Goal: Task Accomplishment & Management: Use online tool/utility

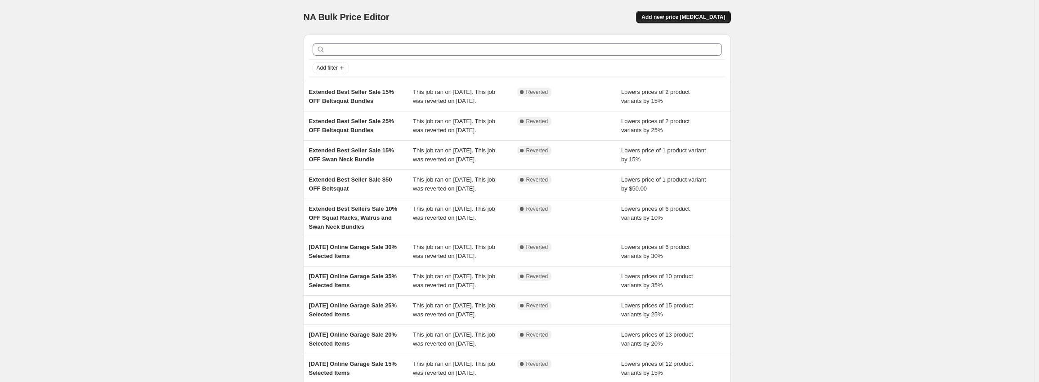
click at [683, 13] on button "Add new price [MEDICAL_DATA]" at bounding box center [683, 17] width 94 height 13
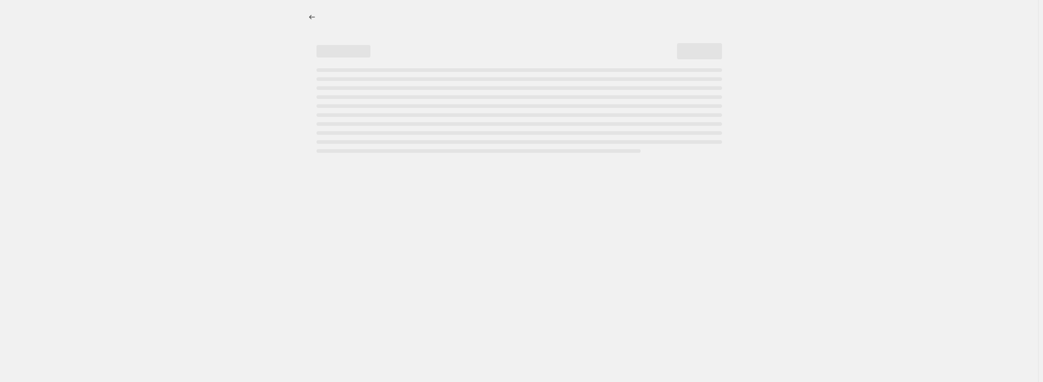
select select "percentage"
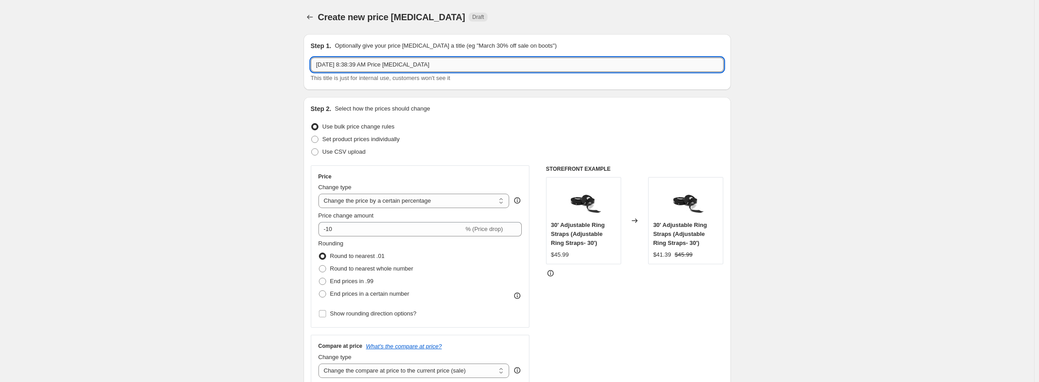
click at [467, 62] on input "[DATE] 8:38:39 AM Price [MEDICAL_DATA]" at bounding box center [517, 65] width 413 height 14
drag, startPoint x: 440, startPoint y: 66, endPoint x: 352, endPoint y: 66, distance: 88.6
click at [352, 66] on input "[DATE] 8:38:39 AM Price [MEDICAL_DATA]" at bounding box center [517, 65] width 413 height 14
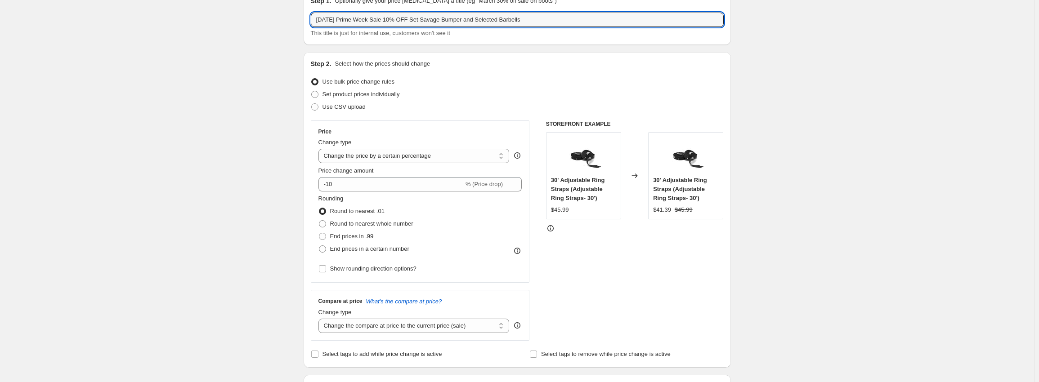
type input "[DATE] Prime Week Sale 10% OFF Set Savage Bumper and Selected Barbells"
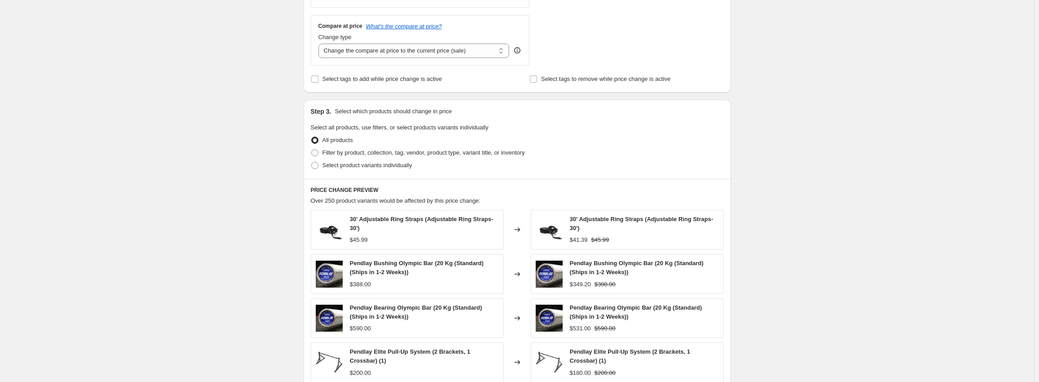
scroll to position [270, 0]
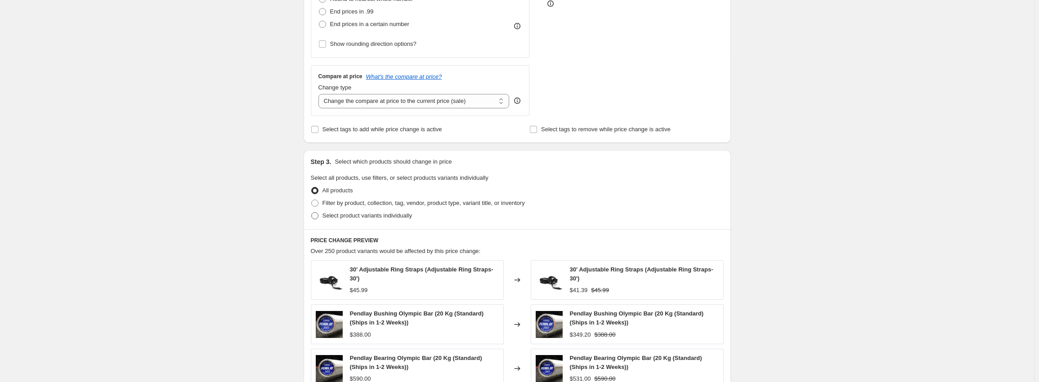
click at [362, 217] on span "Select product variants individually" at bounding box center [367, 215] width 90 height 7
click at [312, 213] on input "Select product variants individually" at bounding box center [311, 212] width 0 height 0
radio input "true"
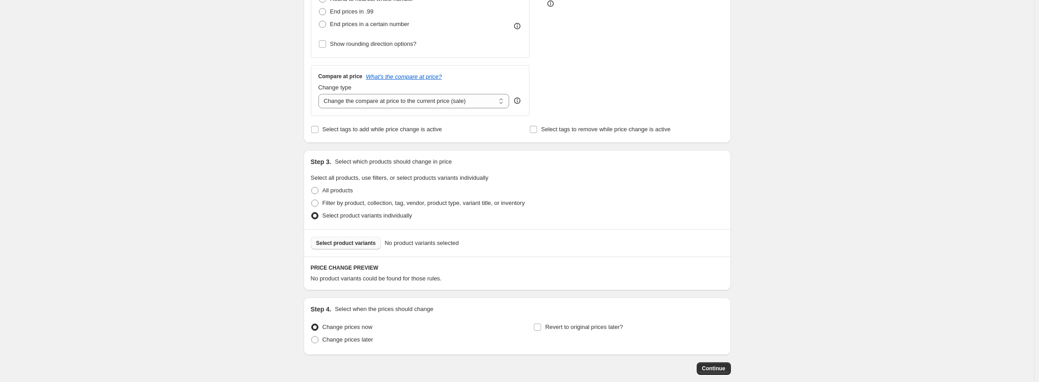
click at [349, 241] on span "Select product variants" at bounding box center [346, 243] width 60 height 7
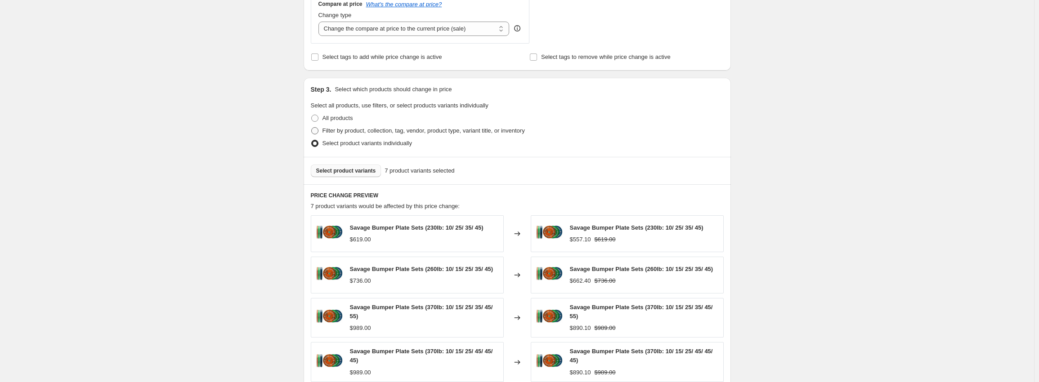
scroll to position [450, 0]
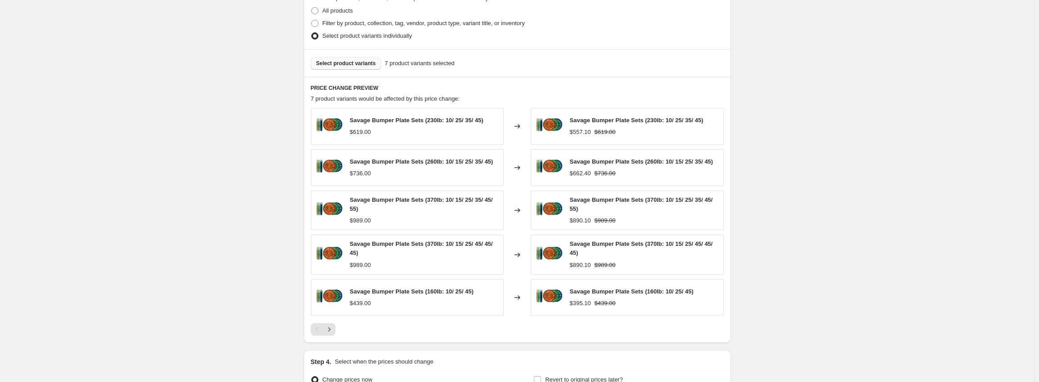
click at [347, 61] on span "Select product variants" at bounding box center [346, 63] width 60 height 7
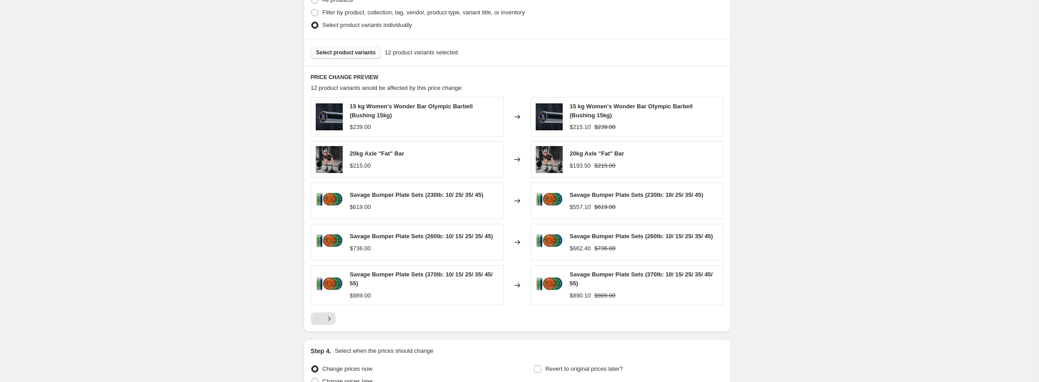
scroll to position [551, 0]
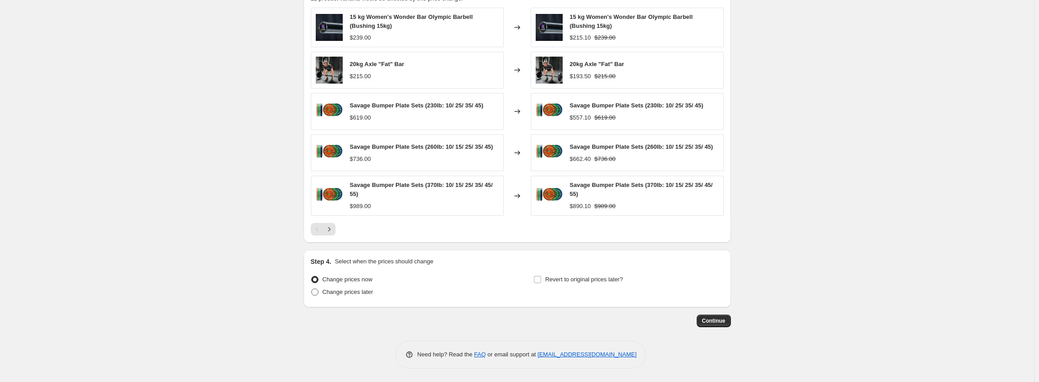
click at [360, 291] on span "Change prices later" at bounding box center [347, 292] width 51 height 7
click at [312, 289] on input "Change prices later" at bounding box center [311, 289] width 0 height 0
radio input "true"
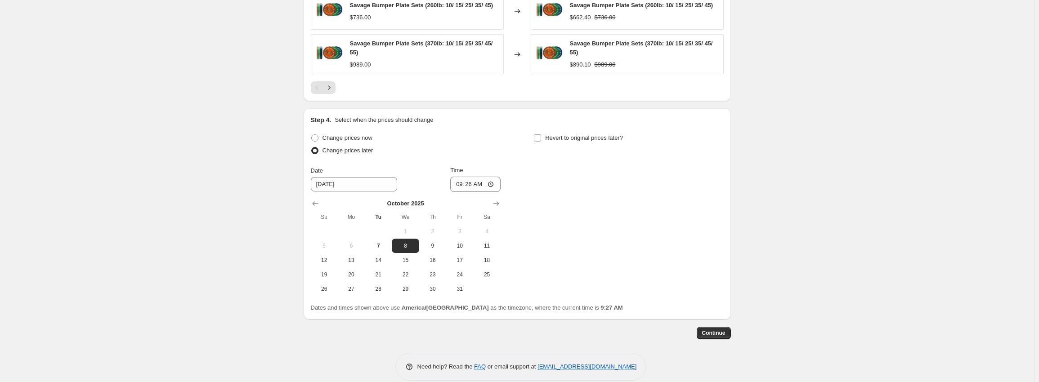
scroll to position [704, 0]
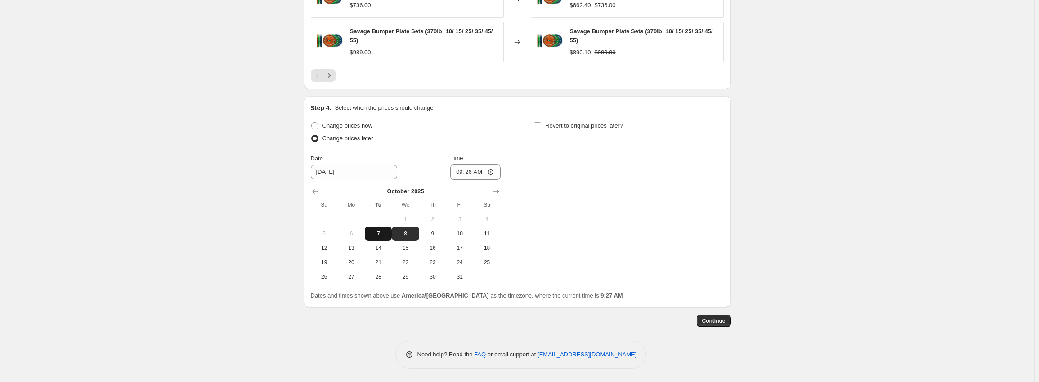
click at [384, 235] on span "7" at bounding box center [378, 233] width 20 height 7
type input "[DATE]"
click at [462, 174] on input "09:26" at bounding box center [475, 172] width 50 height 15
type input "10:00"
click at [550, 130] on span "Revert to original prices later?" at bounding box center [584, 125] width 78 height 9
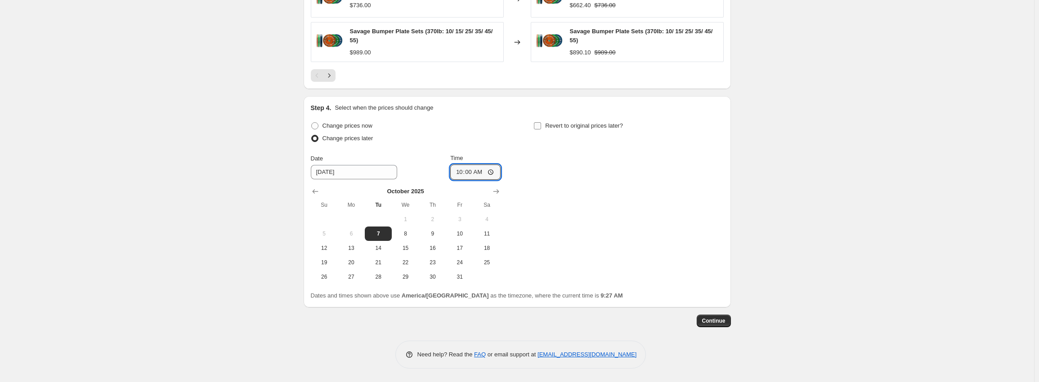
click at [541, 130] on input "Revert to original prices later?" at bounding box center [537, 125] width 7 height 7
checkbox input "true"
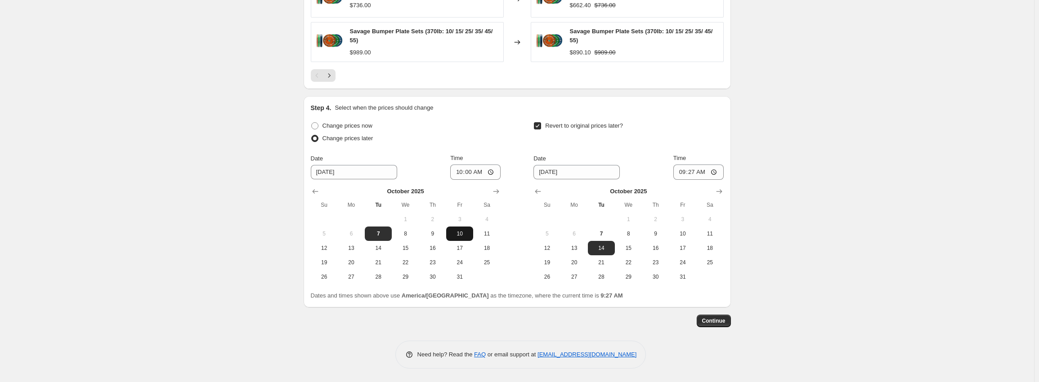
click at [456, 233] on span "10" at bounding box center [460, 233] width 20 height 7
click at [382, 237] on span "7" at bounding box center [378, 233] width 20 height 7
type input "[DATE]"
click at [664, 234] on span "9" at bounding box center [655, 233] width 20 height 7
click at [676, 232] on span "10" at bounding box center [683, 233] width 20 height 7
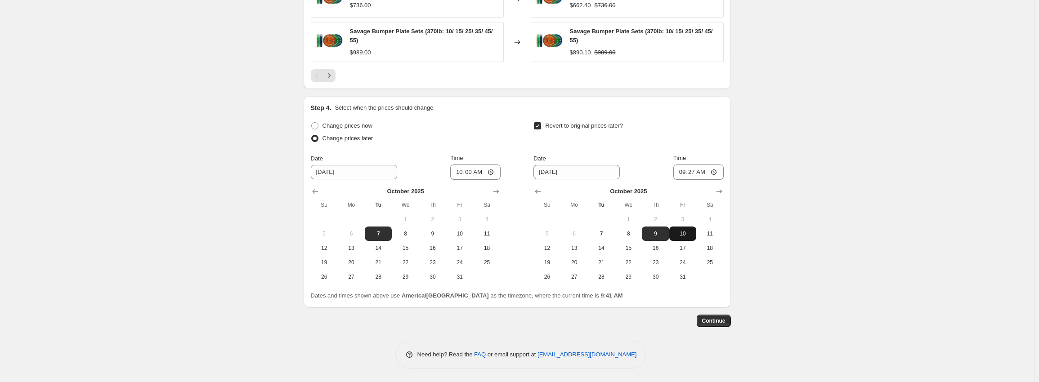
type input "[DATE]"
click at [687, 173] on input "09:27" at bounding box center [698, 172] width 50 height 15
type input "05:00"
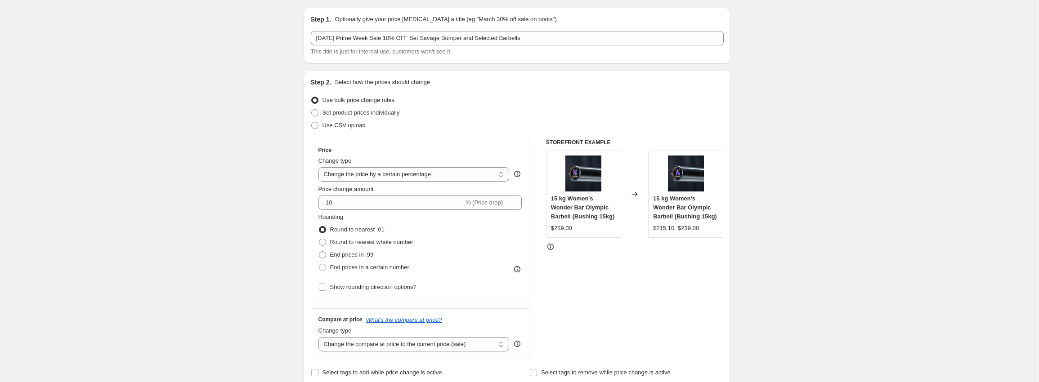
scroll to position [45, 0]
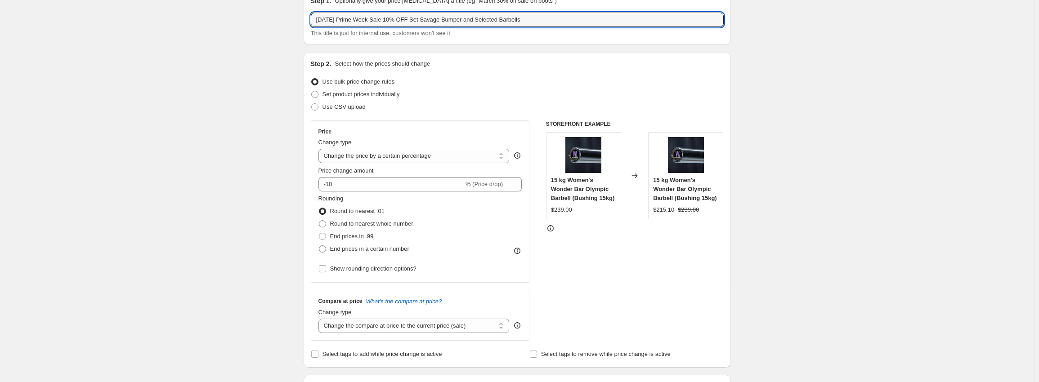
drag, startPoint x: 537, startPoint y: 13, endPoint x: 203, endPoint y: 14, distance: 333.7
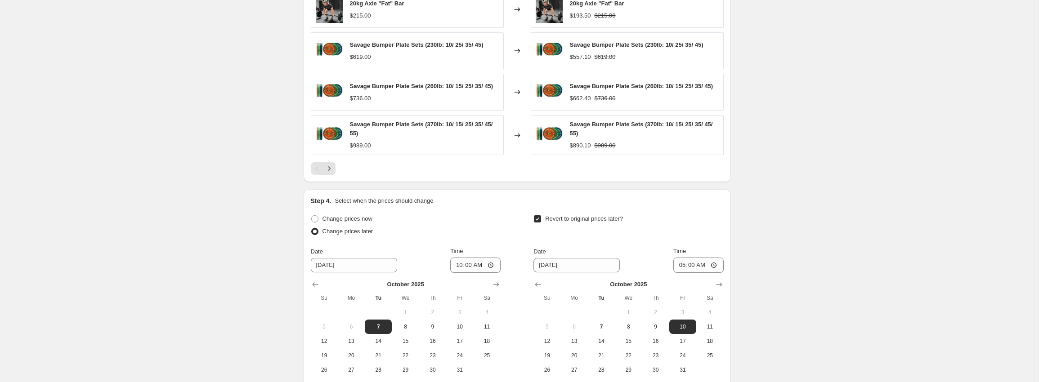
scroll to position [704, 0]
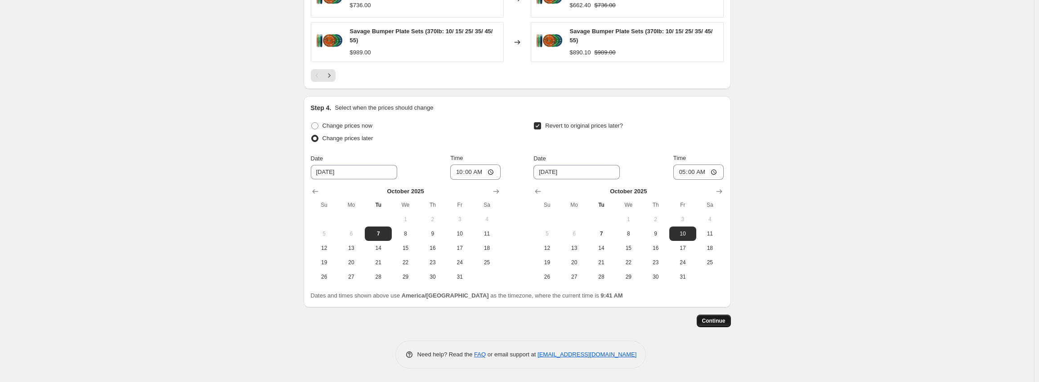
click at [724, 321] on span "Continue" at bounding box center [713, 321] width 23 height 7
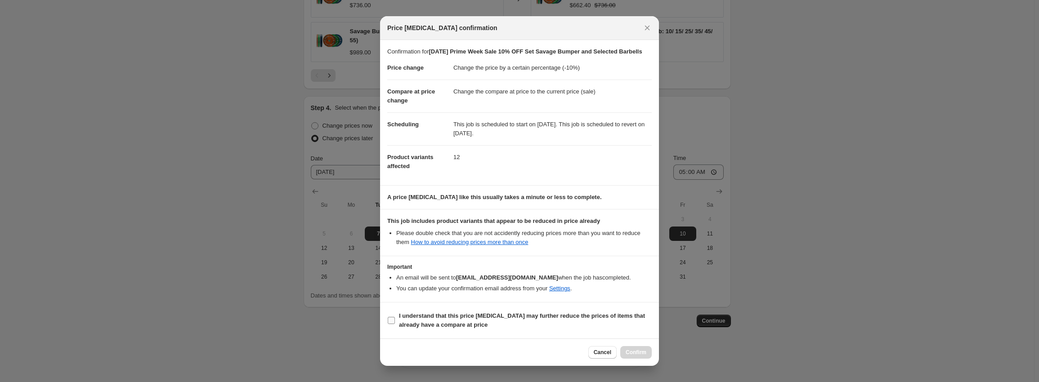
click at [390, 321] on input "I understand that this price [MEDICAL_DATA] may further reduce the prices of it…" at bounding box center [391, 320] width 7 height 7
checkbox input "true"
click at [633, 351] on span "Confirm" at bounding box center [636, 352] width 21 height 7
type input "[DATE] Prime Week Sale 10% OFF Set Savage Bumper and Selected Barbells"
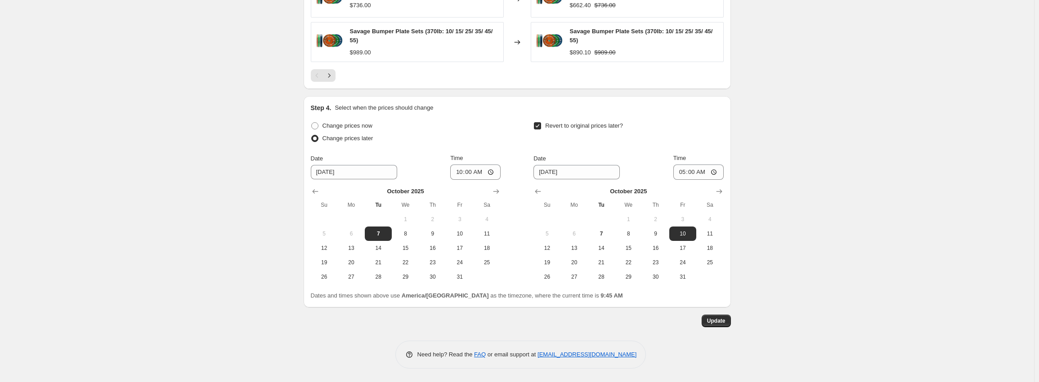
scroll to position [768, 0]
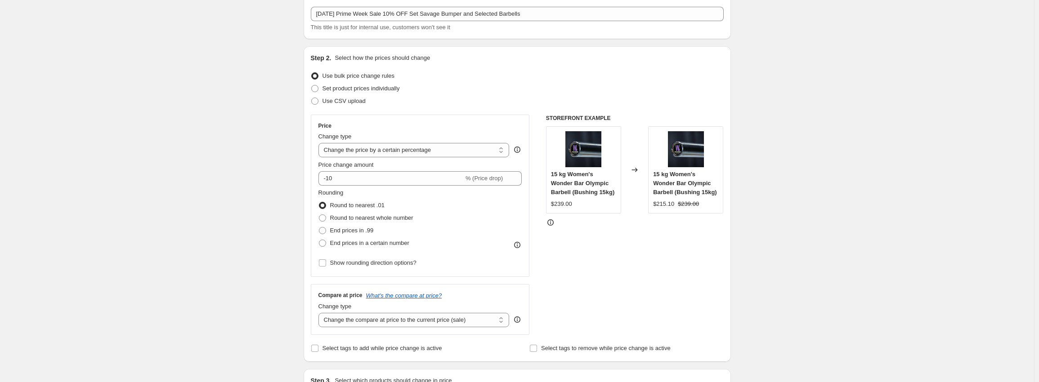
scroll to position [0, 0]
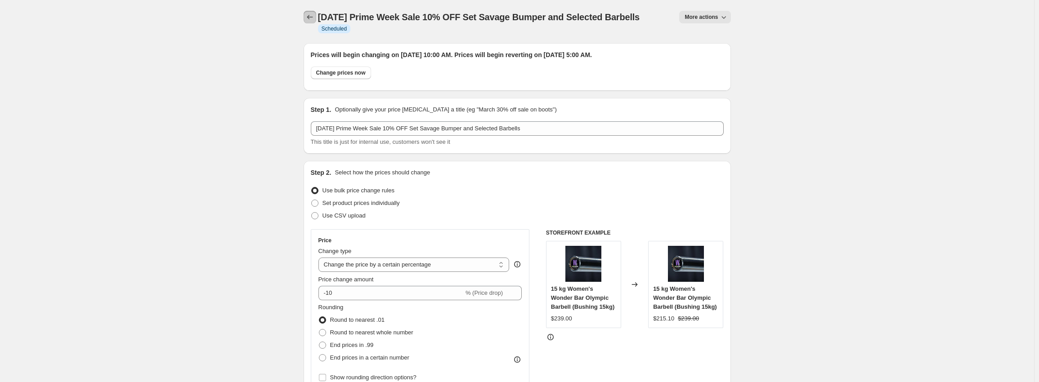
click at [313, 17] on icon "Price change jobs" at bounding box center [309, 17] width 9 height 9
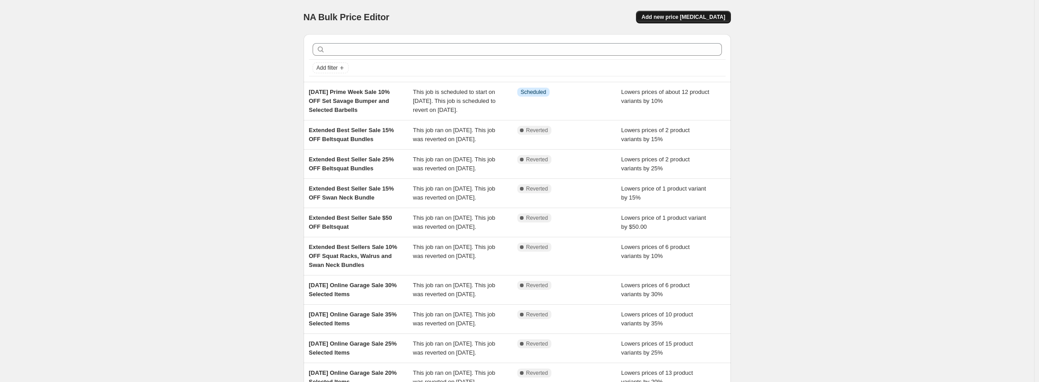
click at [707, 15] on span "Add new price [MEDICAL_DATA]" at bounding box center [683, 16] width 84 height 7
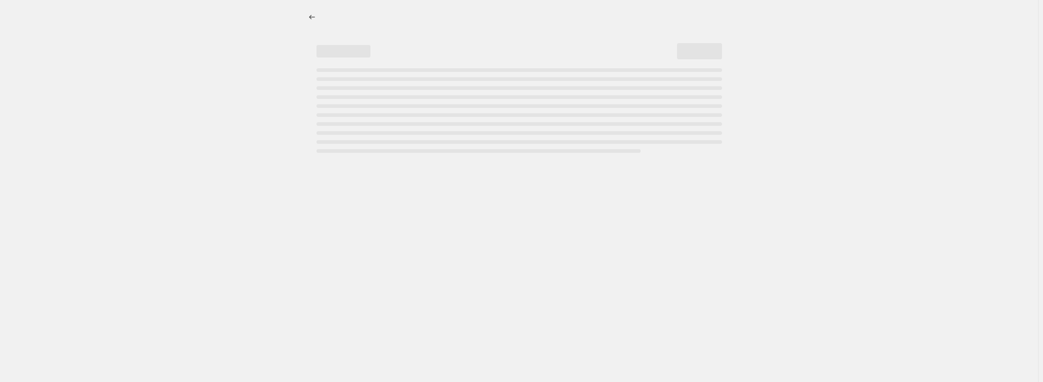
select select "percentage"
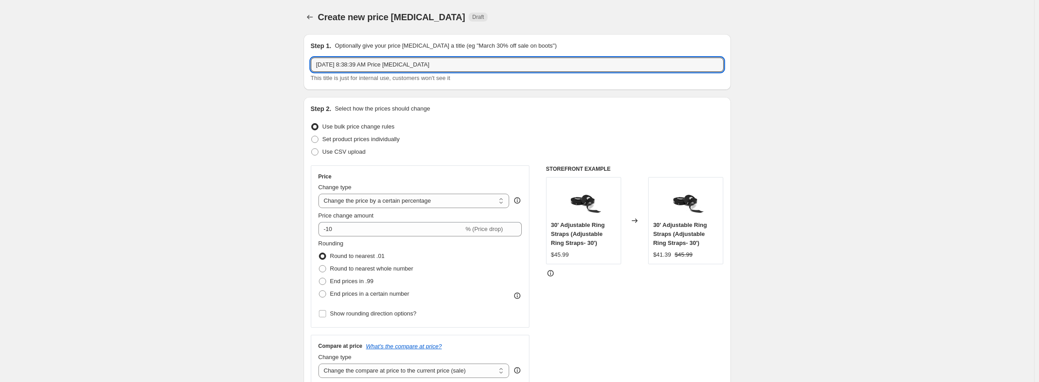
drag, startPoint x: 458, startPoint y: 67, endPoint x: 180, endPoint y: 52, distance: 278.3
paste input "Prime Week Sale 10% OFF Set Savage Bumper and Selected Barbells"
drag, startPoint x: 481, startPoint y: 65, endPoint x: 397, endPoint y: 63, distance: 83.7
click at [397, 63] on input "[DATE] Prime Week Sale 10% OFF Set Savage Bumper and Selected Barbells" at bounding box center [517, 65] width 413 height 14
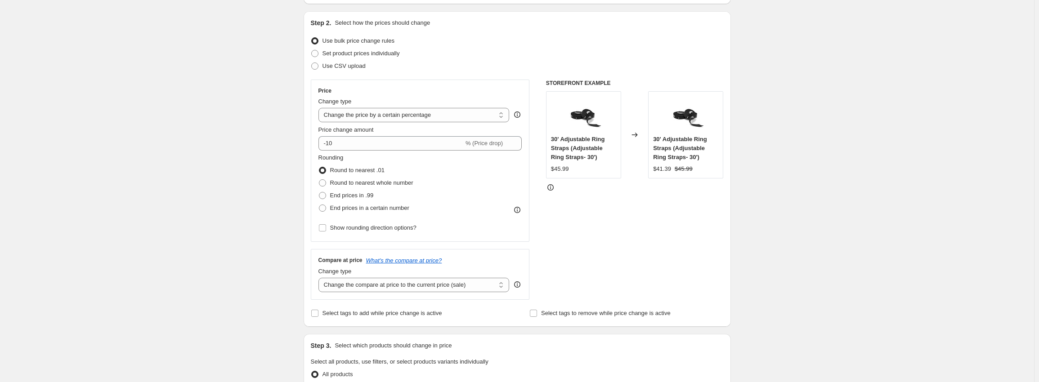
scroll to position [90, 0]
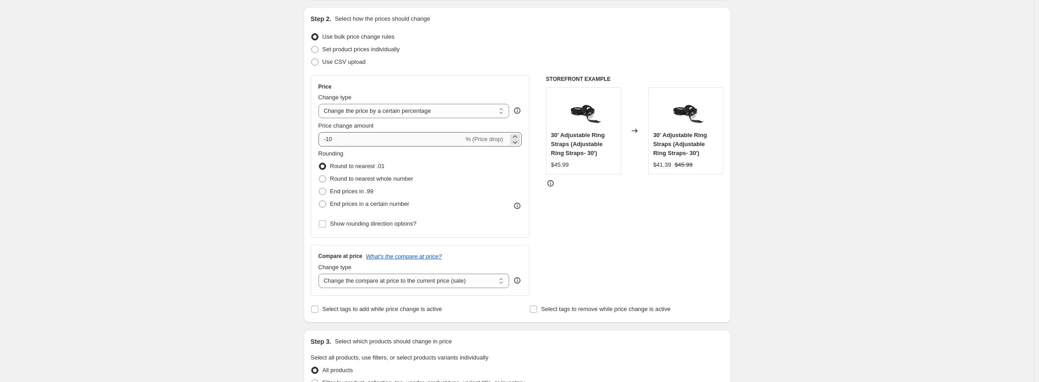
type input "[DATE] Prime Week Sale 15% OFF Selected Barbells"
click at [367, 137] on input "-10" at bounding box center [390, 139] width 145 height 14
type input "-1"
type input "-5"
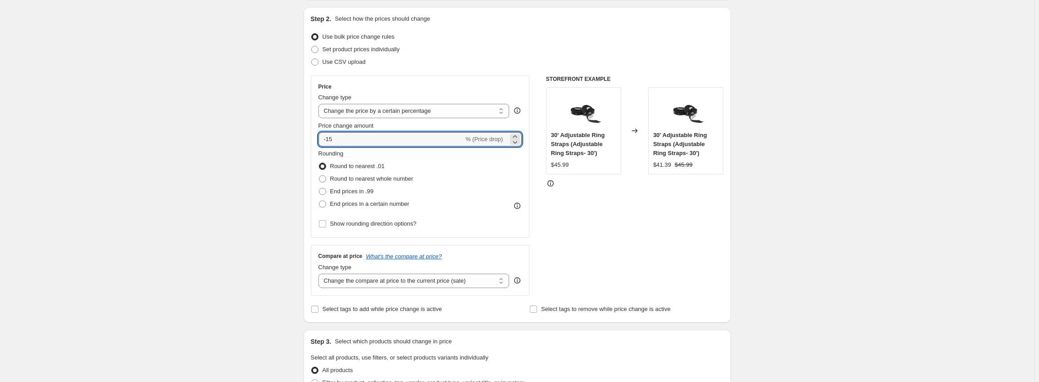
type input "-15"
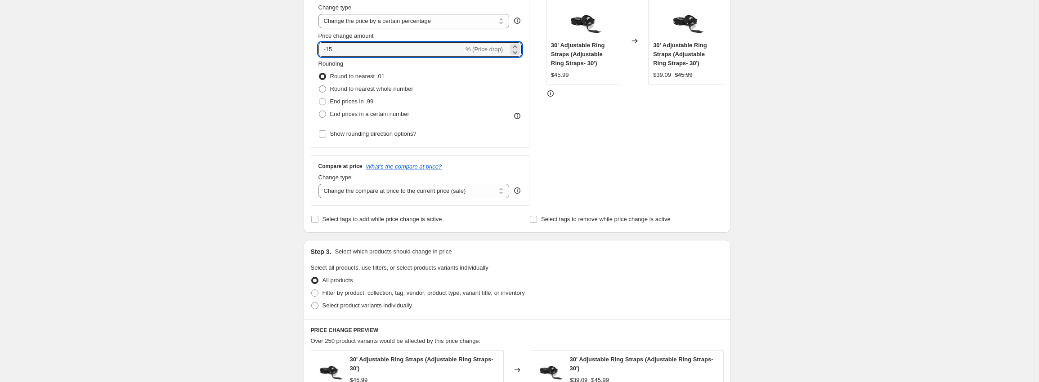
scroll to position [360, 0]
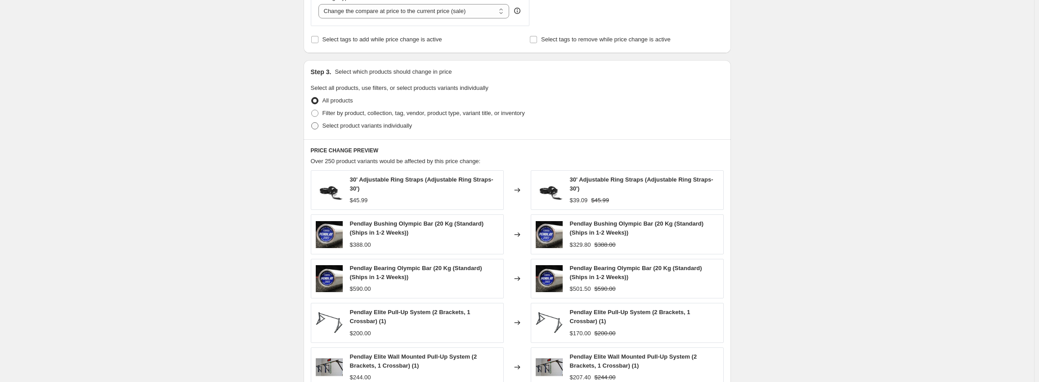
click at [349, 123] on span "Select product variants individually" at bounding box center [367, 125] width 90 height 7
click at [312, 123] on input "Select product variants individually" at bounding box center [311, 122] width 0 height 0
radio input "true"
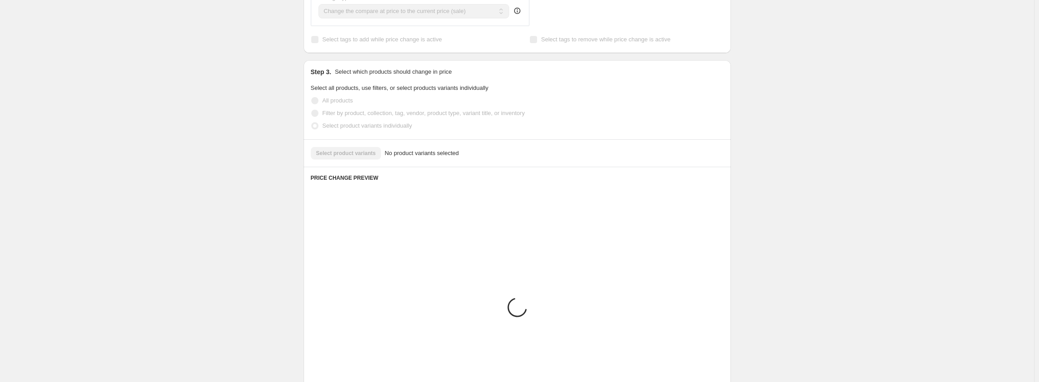
scroll to position [318, 0]
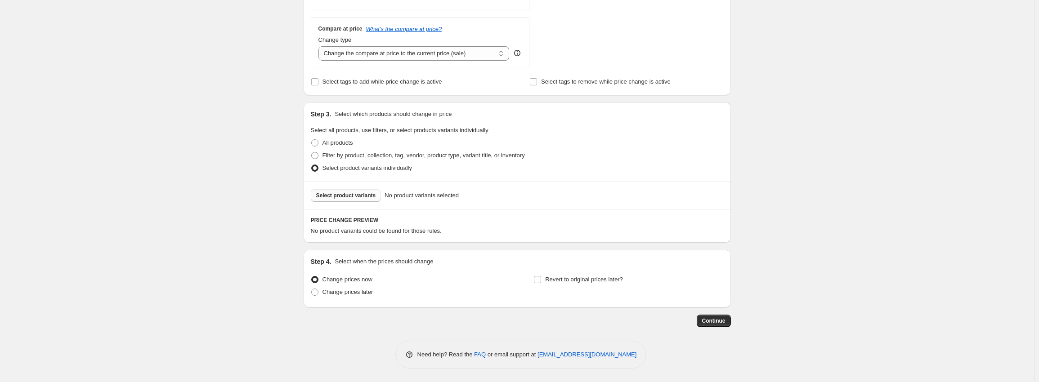
click at [352, 190] on button "Select product variants" at bounding box center [346, 195] width 71 height 13
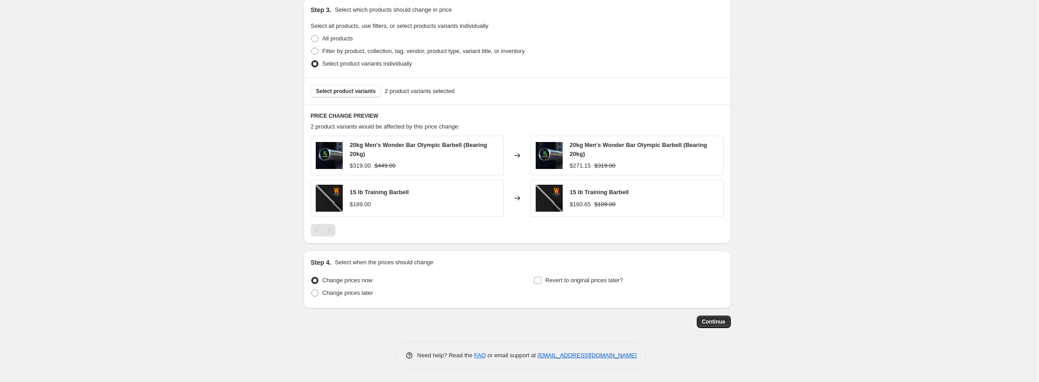
scroll to position [423, 0]
click at [345, 289] on span "Change prices later" at bounding box center [347, 292] width 51 height 7
click at [312, 289] on input "Change prices later" at bounding box center [311, 289] width 0 height 0
radio input "true"
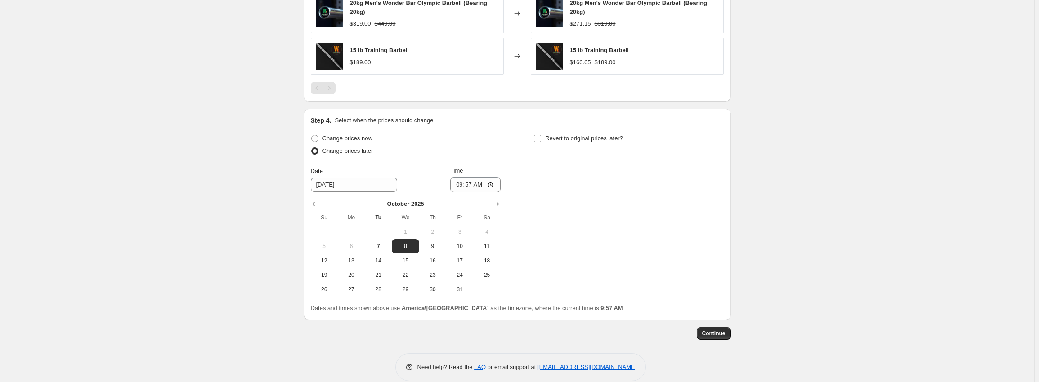
scroll to position [577, 0]
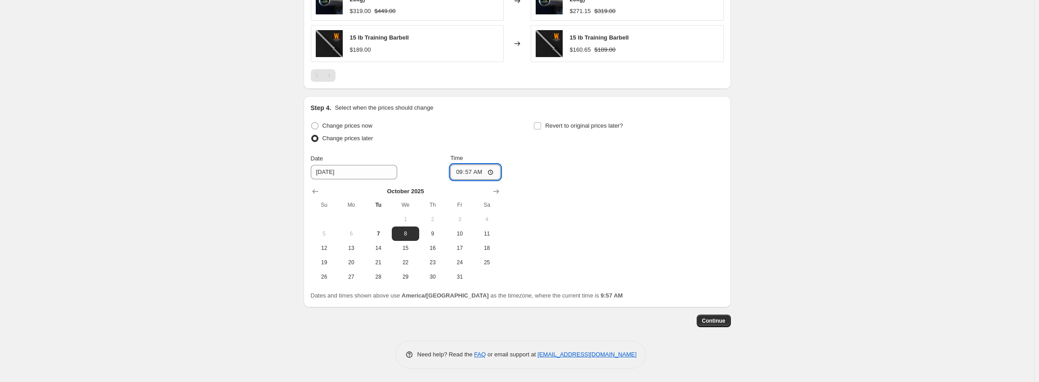
click at [470, 169] on input "09:57" at bounding box center [475, 172] width 50 height 15
click at [461, 172] on input "09:57" at bounding box center [475, 172] width 50 height 15
click at [379, 233] on span "7" at bounding box center [378, 233] width 20 height 7
type input "[DATE]"
click at [461, 174] on input "09:57" at bounding box center [475, 172] width 50 height 15
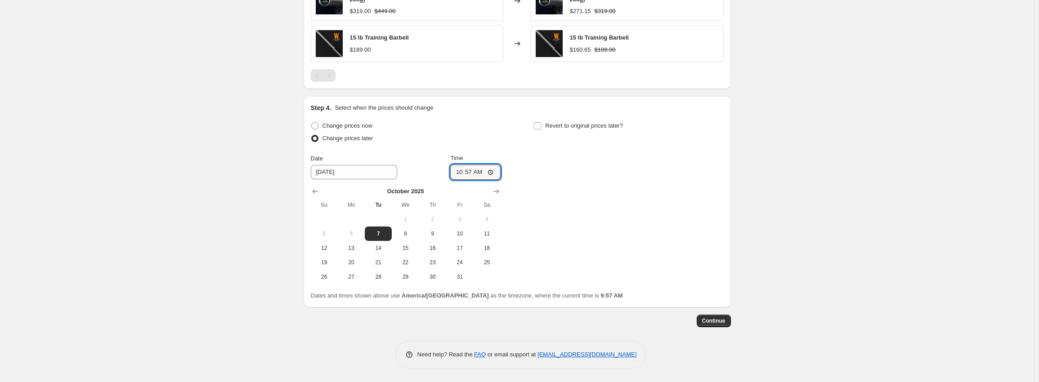
type input "10:00"
click at [716, 188] on div "Change prices now Change prices later Date [DATE] Time 10:00 [DATE] Su Mo Tu We…" at bounding box center [517, 202] width 413 height 165
click at [548, 125] on span "Revert to original prices later?" at bounding box center [584, 125] width 78 height 7
click at [541, 125] on input "Revert to original prices later?" at bounding box center [537, 125] width 7 height 7
checkbox input "true"
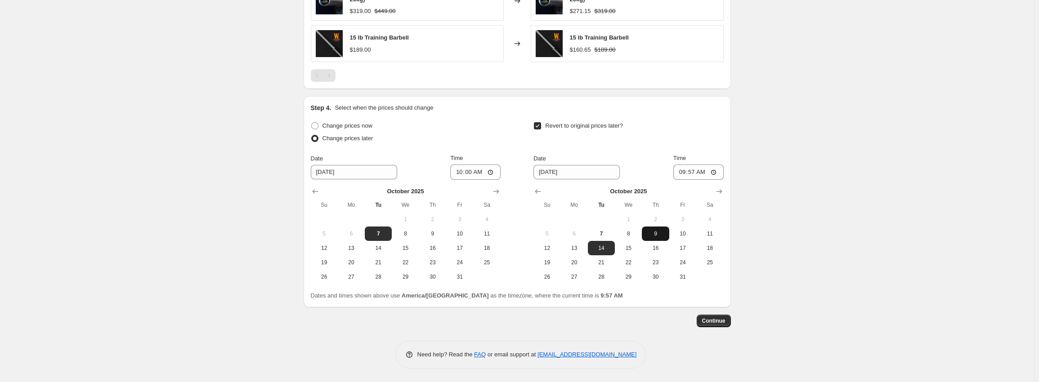
click at [661, 234] on span "9" at bounding box center [655, 233] width 20 height 7
type input "[DATE]"
click at [684, 173] on input "09:57" at bounding box center [698, 172] width 50 height 15
type input "10:57"
type input "05:00"
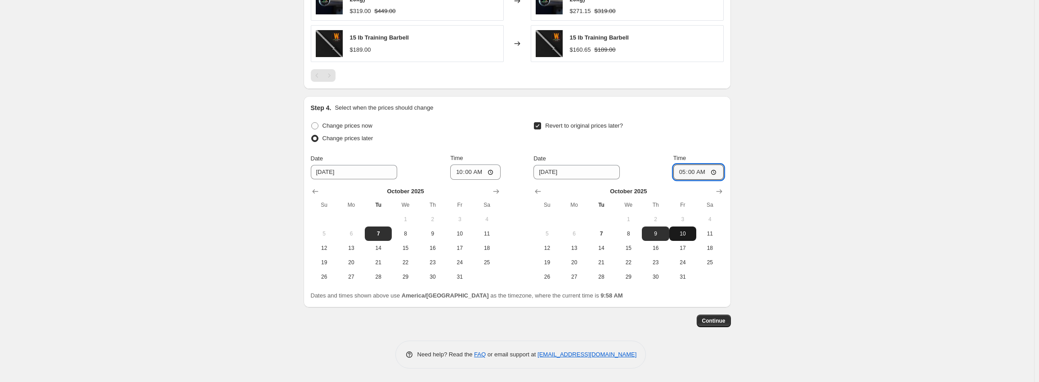
click at [693, 237] on span "10" at bounding box center [683, 233] width 20 height 7
type input "[DATE]"
click at [725, 323] on span "Continue" at bounding box center [713, 321] width 23 height 7
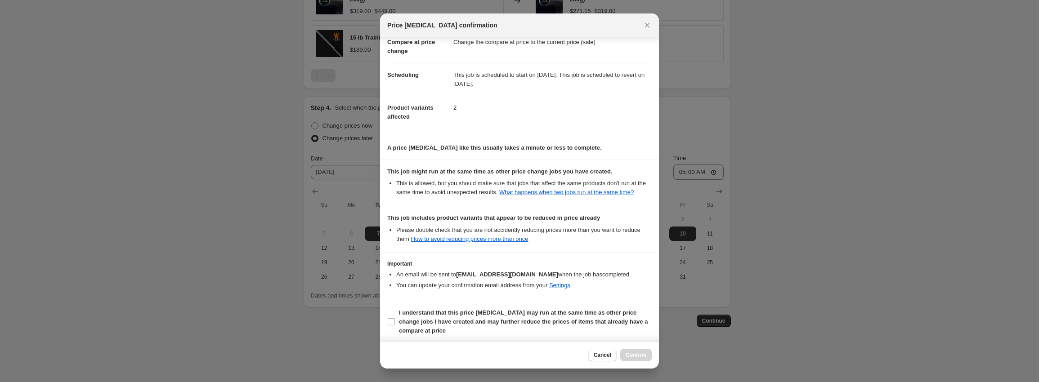
scroll to position [50, 0]
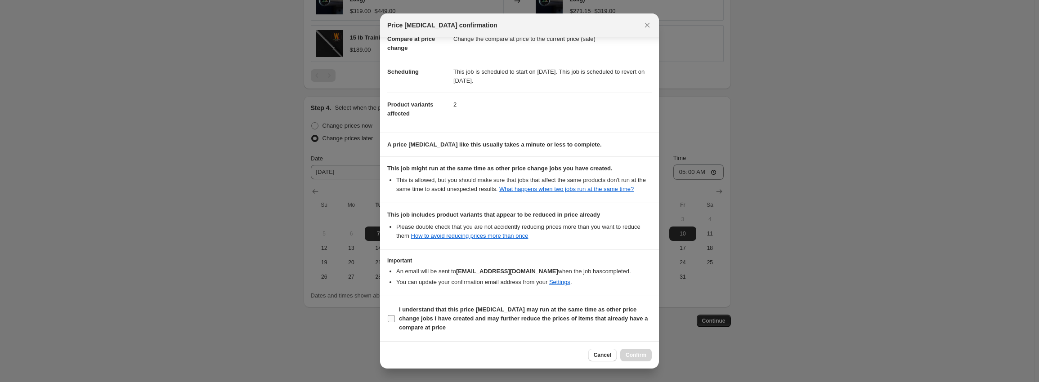
click at [465, 310] on b "I understand that this price [MEDICAL_DATA] may run at the same time as other p…" at bounding box center [523, 318] width 249 height 25
click at [395, 315] on input "I understand that this price [MEDICAL_DATA] may run at the same time as other p…" at bounding box center [391, 318] width 7 height 7
checkbox input "true"
click at [640, 349] on button "Confirm" at bounding box center [635, 355] width 31 height 13
type input "[DATE] Prime Week Sale 15% OFF Selected Barbells"
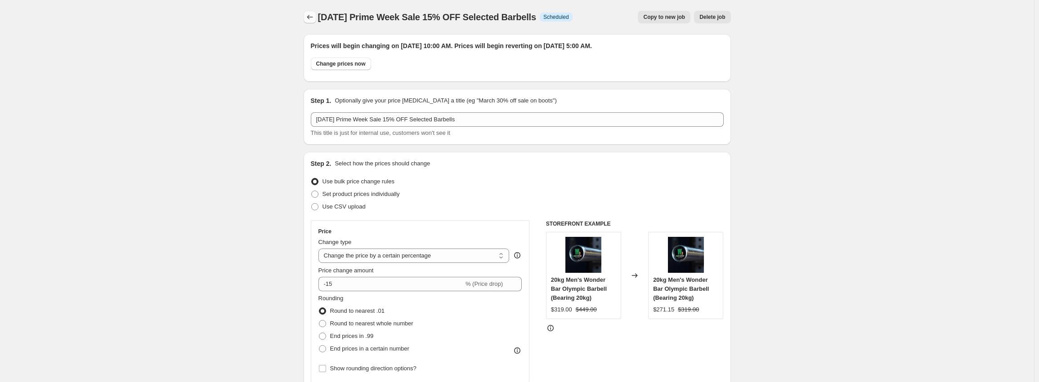
click at [308, 20] on icon "Price change jobs" at bounding box center [309, 17] width 9 height 9
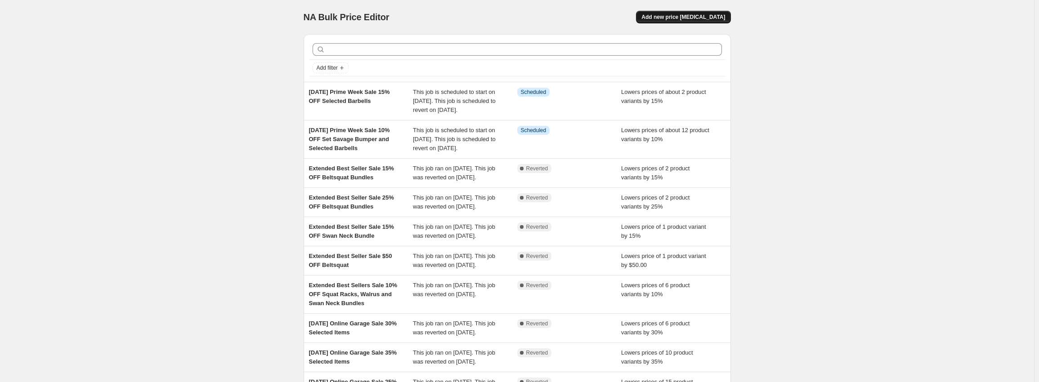
click at [693, 18] on span "Add new price [MEDICAL_DATA]" at bounding box center [683, 16] width 84 height 7
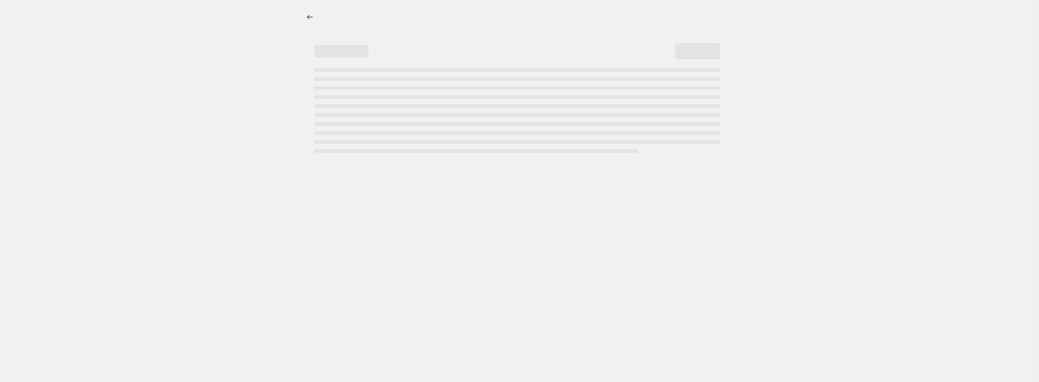
select select "percentage"
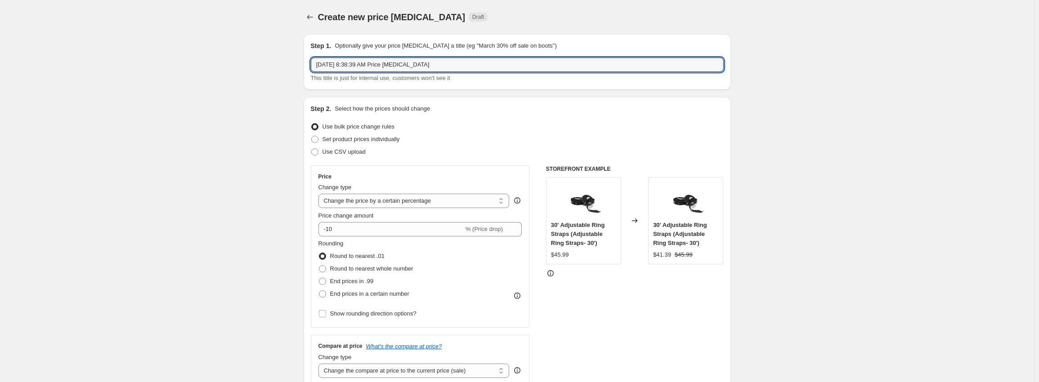
drag, startPoint x: 443, startPoint y: 63, endPoint x: 118, endPoint y: 51, distance: 325.4
paste input "Prime Week Sale 10% OFF Set Savage Bumper and Selected Barbells"
drag, startPoint x: 396, startPoint y: 64, endPoint x: 400, endPoint y: 65, distance: 4.6
click at [396, 64] on input "[DATE] Prime Week Sale 10% OFF Set Savage Bumper and Selected Barbells" at bounding box center [517, 65] width 413 height 14
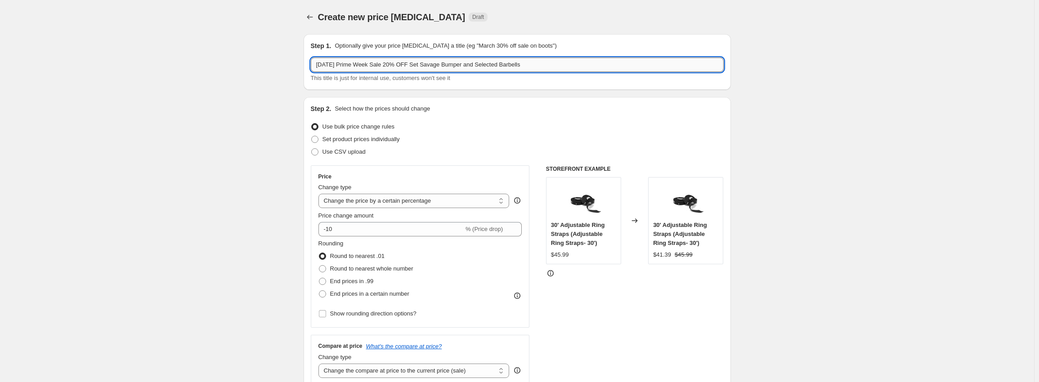
drag, startPoint x: 417, startPoint y: 66, endPoint x: 481, endPoint y: 62, distance: 63.5
click at [481, 62] on input "[DATE] Prime Week Sale 20% OFF Set Savage Bumper and Selected Barbells" at bounding box center [517, 65] width 413 height 14
type input "[DATE] Prime Week Sale 20% OFF Selected Barbells"
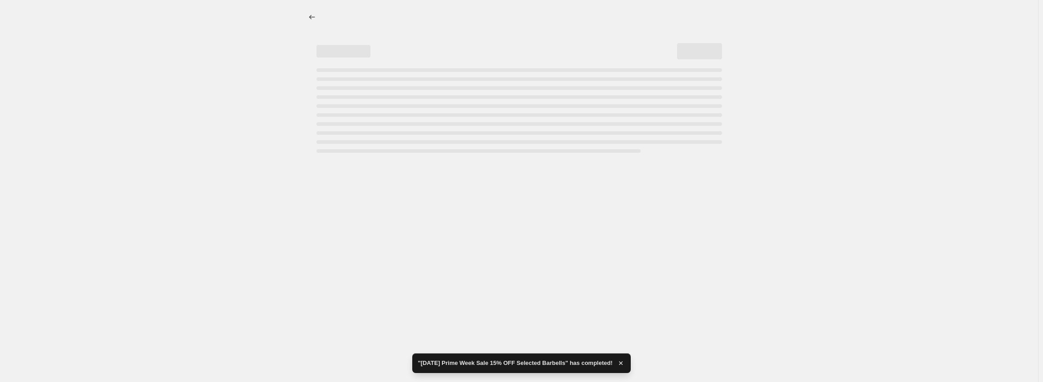
select select "percentage"
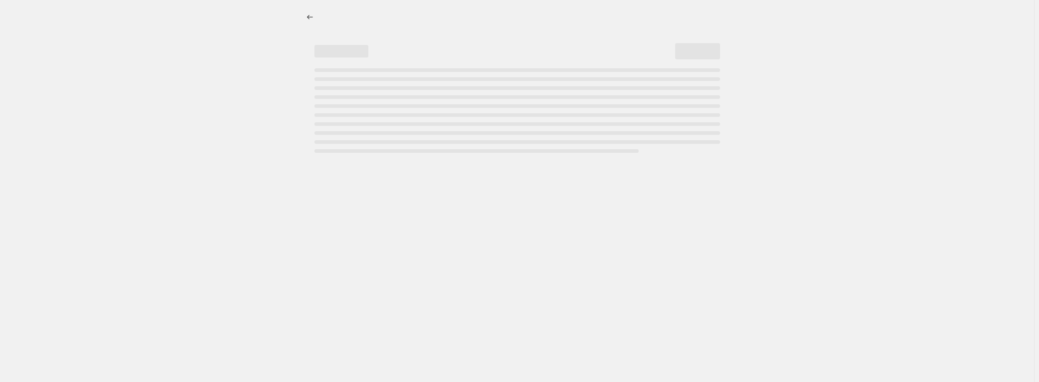
select select "percentage"
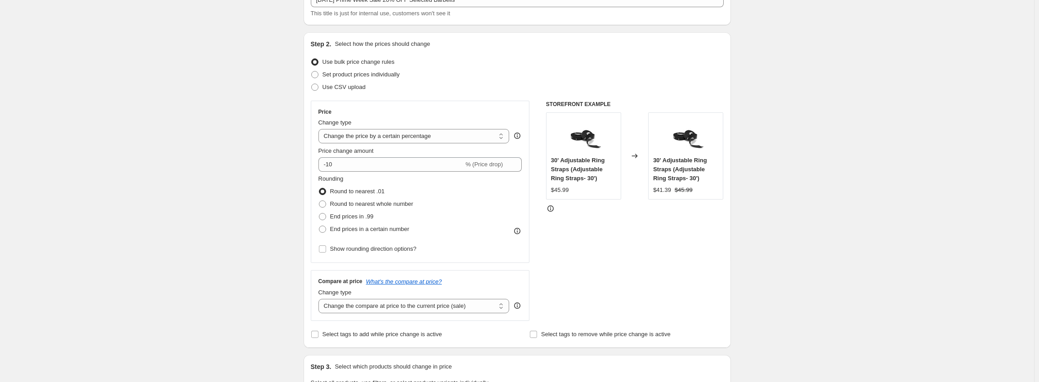
scroll to position [45, 0]
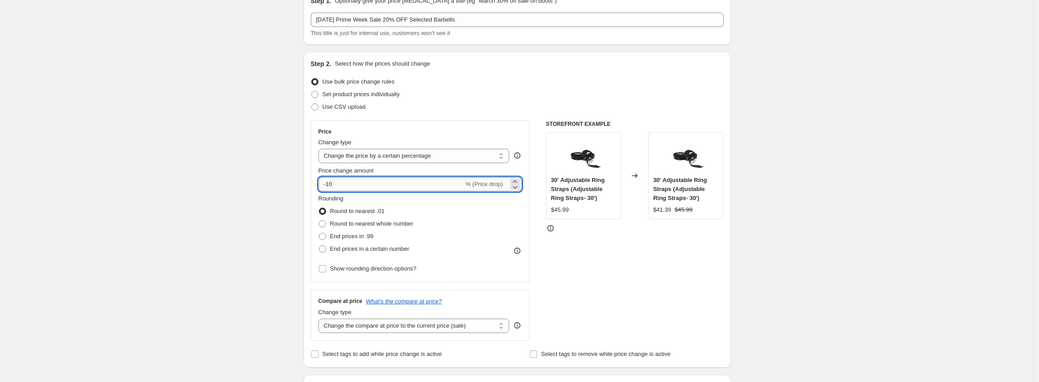
click at [328, 180] on input "-10" at bounding box center [390, 184] width 145 height 14
type input "-20"
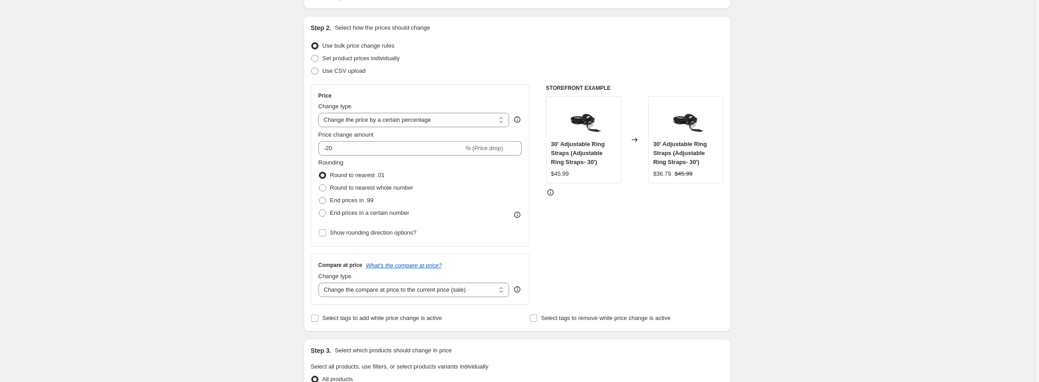
scroll to position [270, 0]
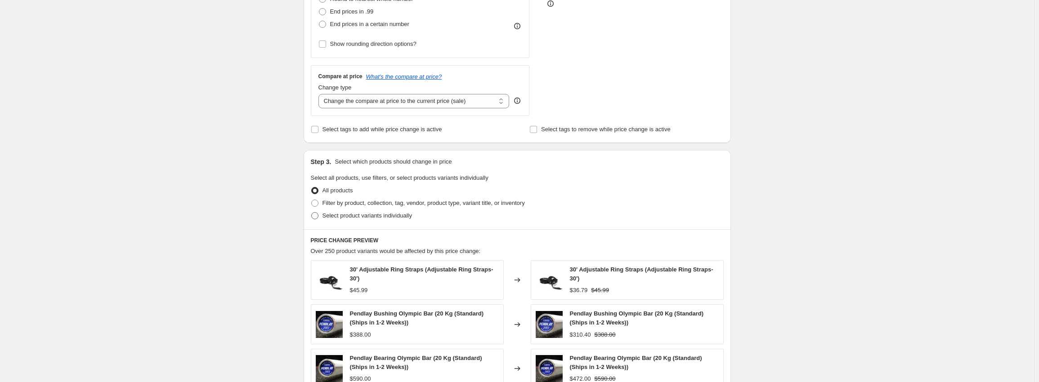
click at [358, 222] on label "Select product variants individually" at bounding box center [361, 216] width 101 height 13
click at [312, 213] on input "Select product variants individually" at bounding box center [311, 212] width 0 height 0
radio input "true"
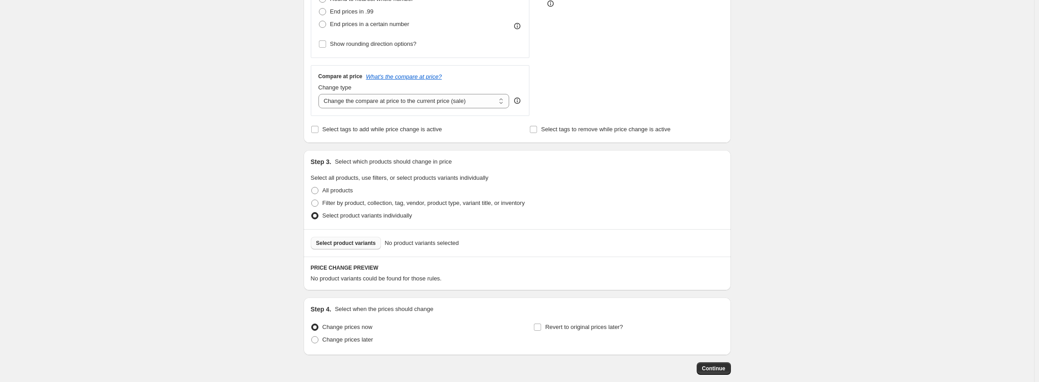
click at [354, 246] on span "Select product variants" at bounding box center [346, 243] width 60 height 7
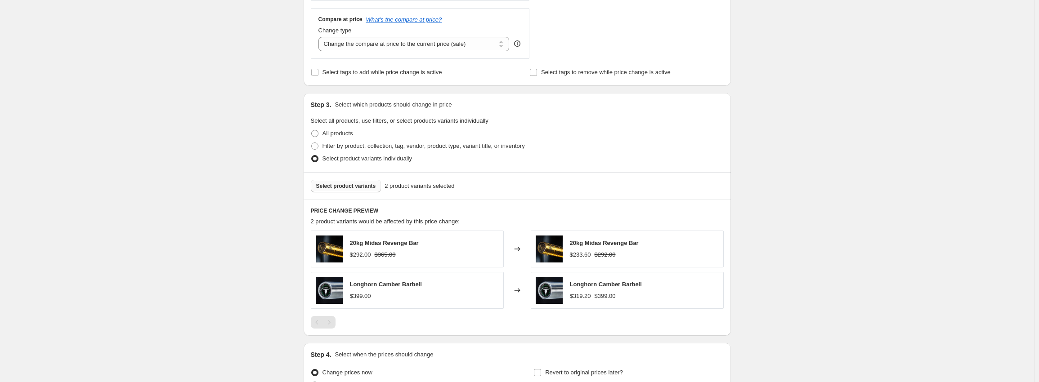
scroll to position [421, 0]
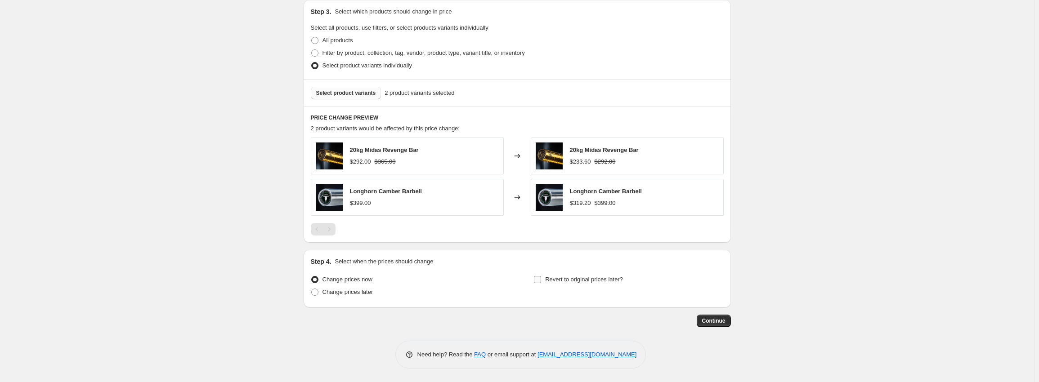
click at [554, 283] on span "Revert to original prices later?" at bounding box center [584, 279] width 78 height 9
click at [541, 283] on input "Revert to original prices later?" at bounding box center [537, 279] width 7 height 7
checkbox input "true"
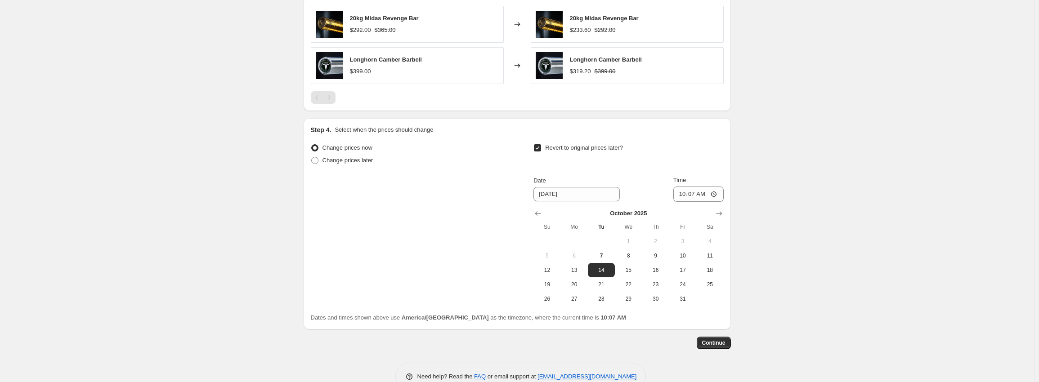
scroll to position [574, 0]
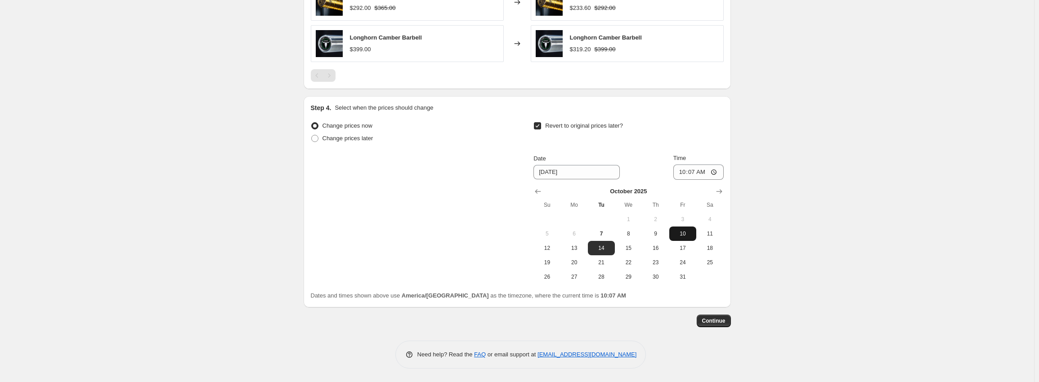
click at [679, 232] on span "10" at bounding box center [683, 233] width 20 height 7
type input "[DATE]"
click at [685, 171] on input "10:07" at bounding box center [698, 172] width 50 height 15
type input "05:00"
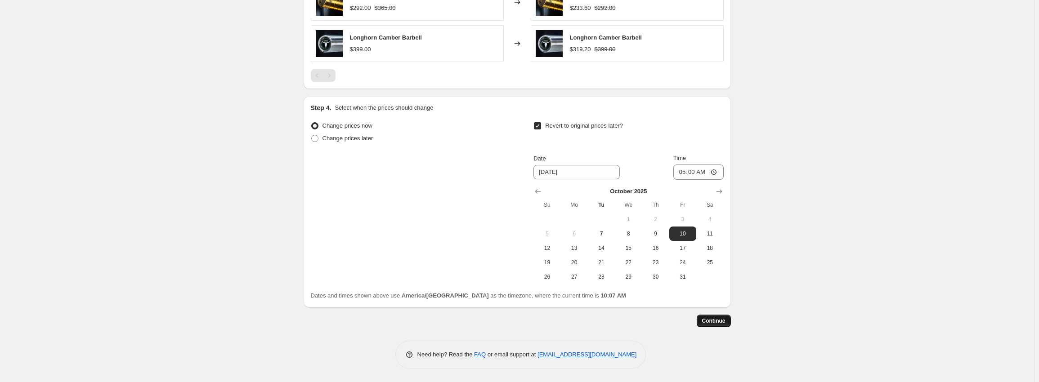
click at [724, 318] on span "Continue" at bounding box center [713, 321] width 23 height 7
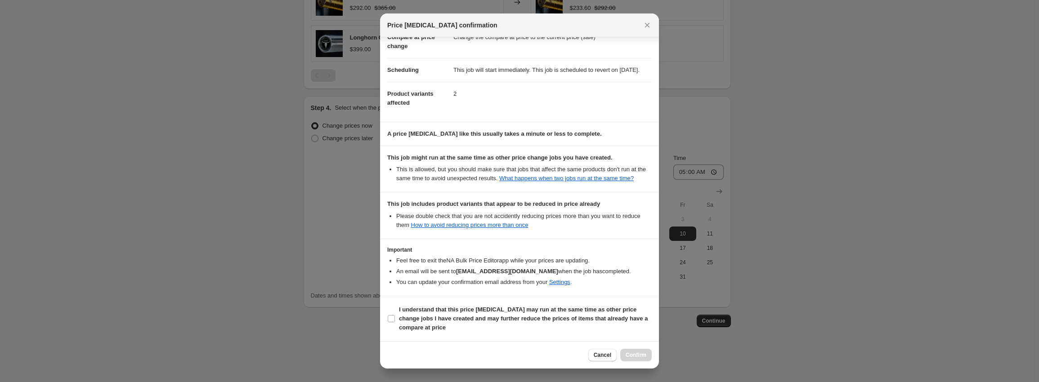
scroll to position [61, 0]
click at [435, 321] on b "I understand that this price [MEDICAL_DATA] may run at the same time as other p…" at bounding box center [523, 318] width 249 height 25
click at [395, 321] on input "I understand that this price [MEDICAL_DATA] may run at the same time as other p…" at bounding box center [391, 318] width 7 height 7
checkbox input "true"
click at [630, 354] on span "Confirm" at bounding box center [636, 355] width 21 height 7
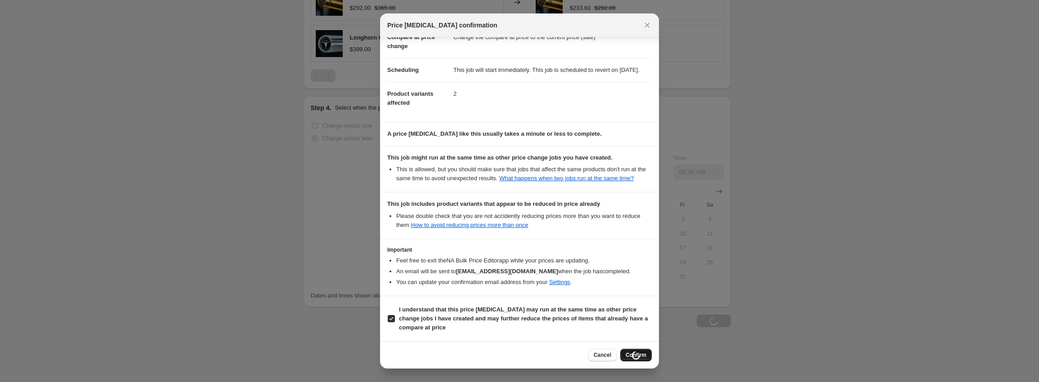
type input "[DATE] Prime Week Sale 20% OFF Selected Barbells"
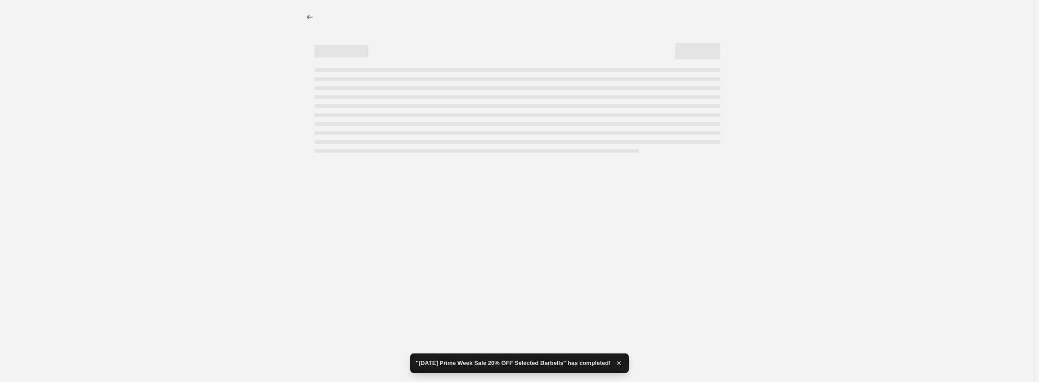
select select "percentage"
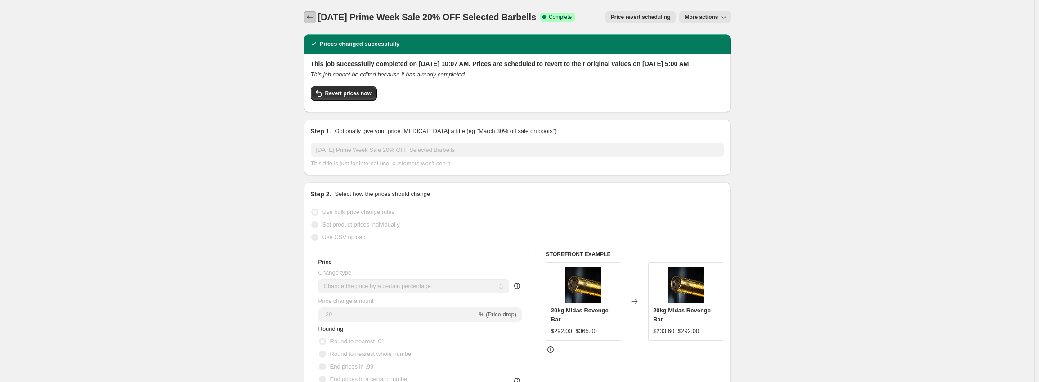
click at [310, 16] on icon "Price change jobs" at bounding box center [309, 17] width 9 height 9
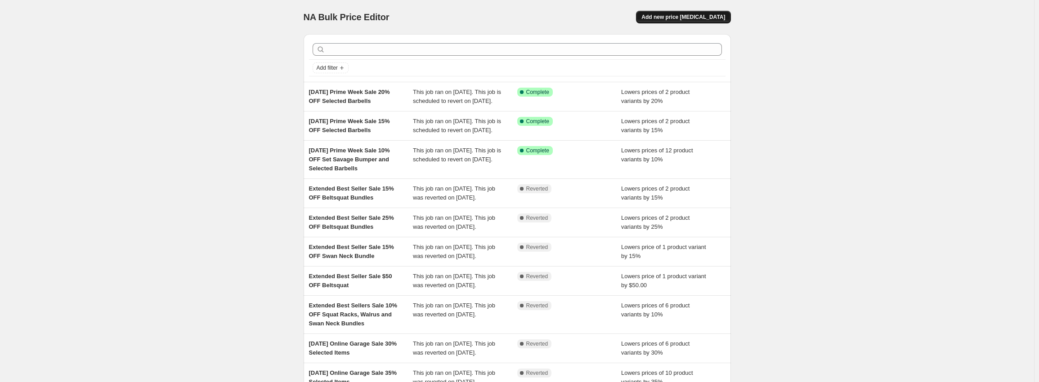
click at [699, 17] on span "Add new price [MEDICAL_DATA]" at bounding box center [683, 16] width 84 height 7
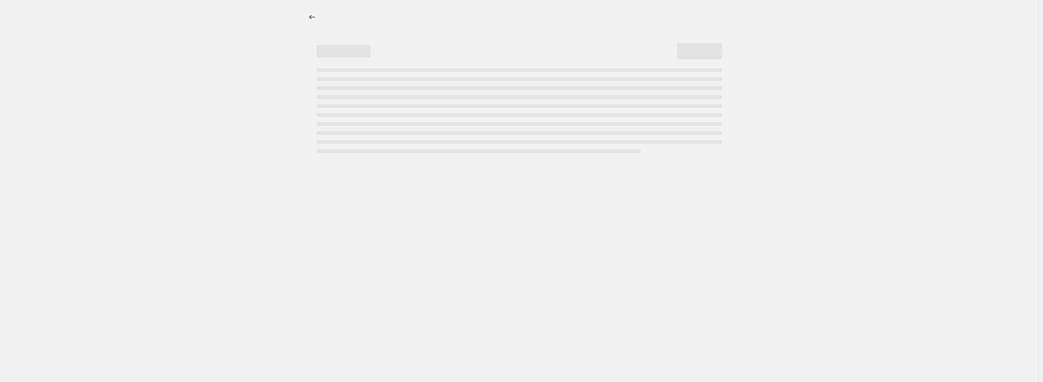
select select "percentage"
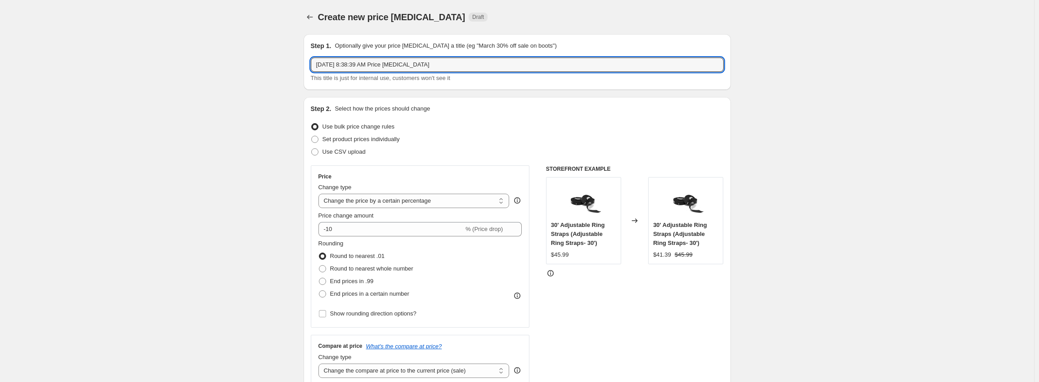
drag, startPoint x: 486, startPoint y: 64, endPoint x: 157, endPoint y: 63, distance: 329.2
paste input "Prime Week Sale 10% OFF Set Savage Bumper and Selected Barbells"
drag, startPoint x: 399, startPoint y: 65, endPoint x: 394, endPoint y: 64, distance: 5.0
click at [394, 64] on input "[DATE] Prime Week Sale 10% OFF Set Savage Bumper and Selected Barbells" at bounding box center [517, 65] width 413 height 14
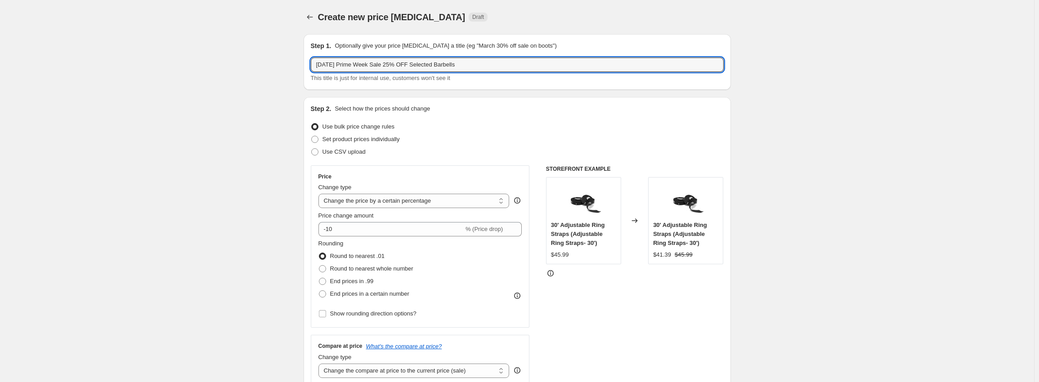
type input "[DATE] Prime Week Sale 25% OFF Selected Barbells"
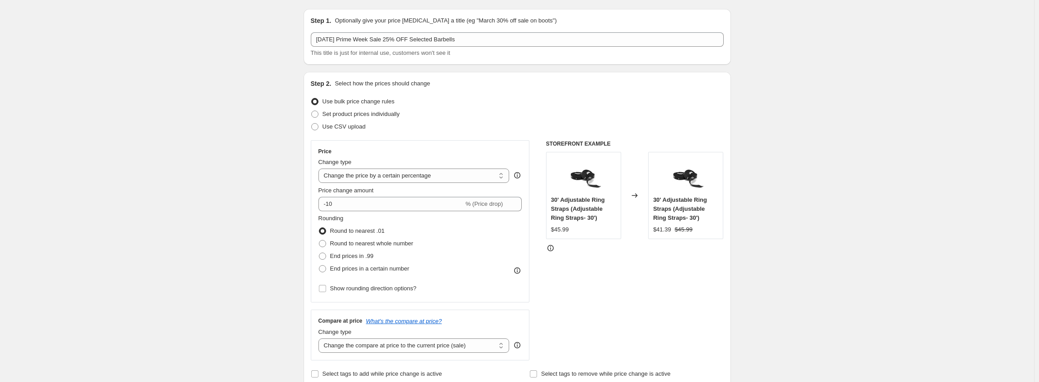
scroll to position [45, 0]
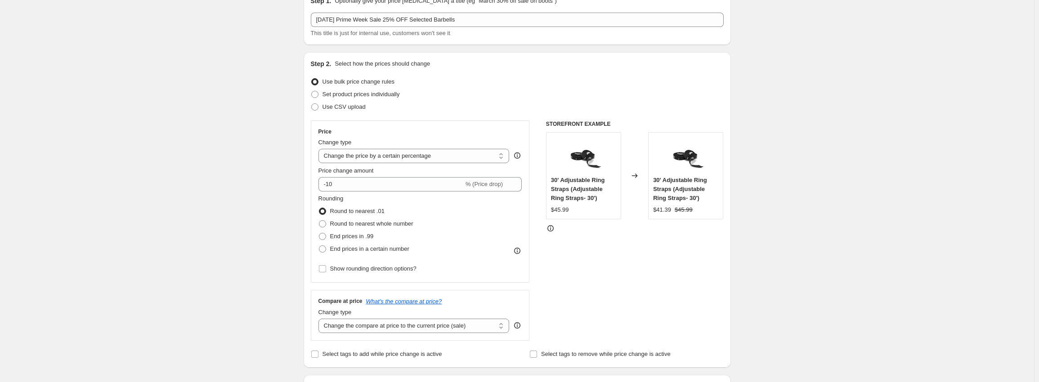
click at [362, 176] on div "Price change amount -10 % (Price drop)" at bounding box center [420, 178] width 204 height 25
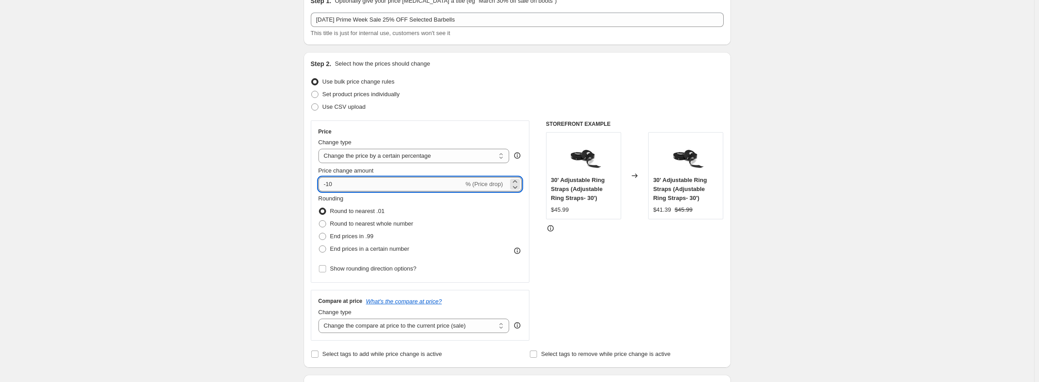
click at [361, 181] on input "-10" at bounding box center [390, 184] width 145 height 14
type input "-1"
type input "-25"
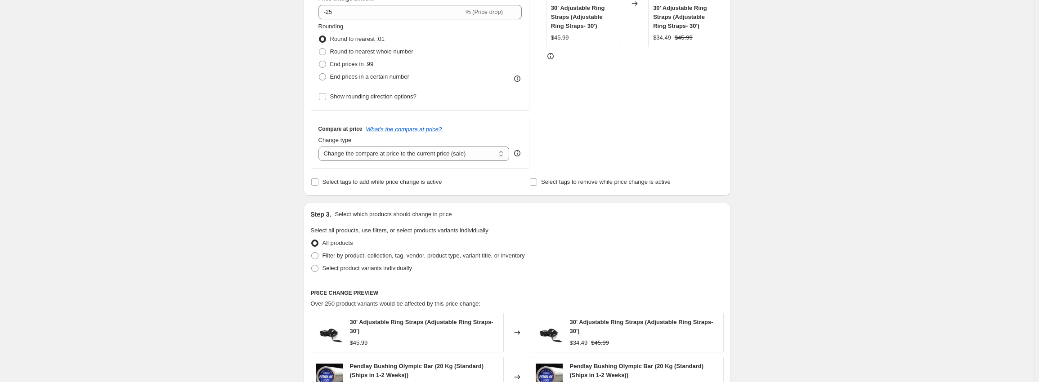
scroll to position [225, 0]
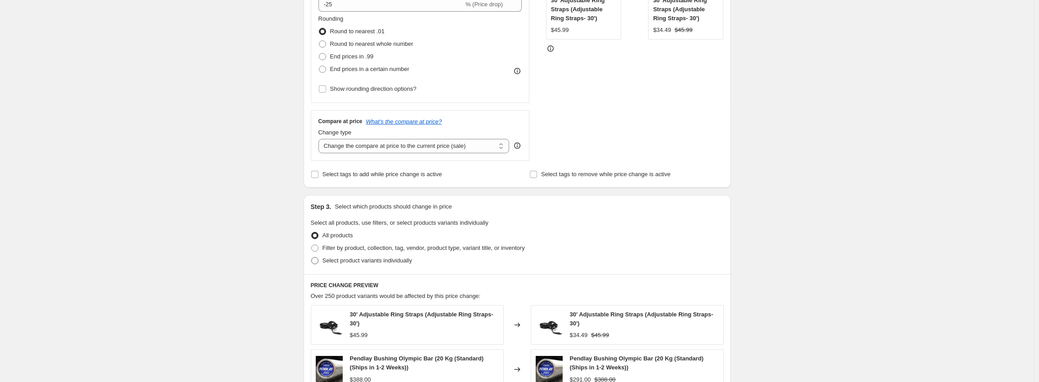
click at [322, 257] on label "Select product variants individually" at bounding box center [361, 261] width 101 height 13
click at [312, 257] on input "Select product variants individually" at bounding box center [311, 257] width 0 height 0
radio input "true"
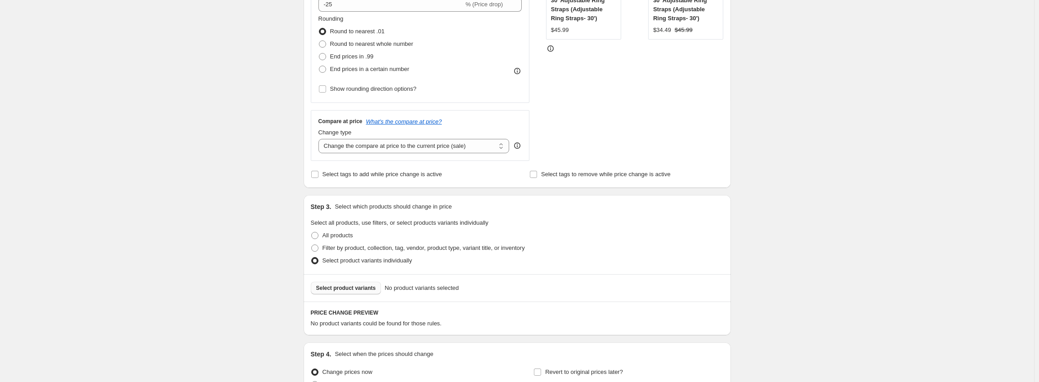
click at [328, 291] on span "Select product variants" at bounding box center [346, 288] width 60 height 7
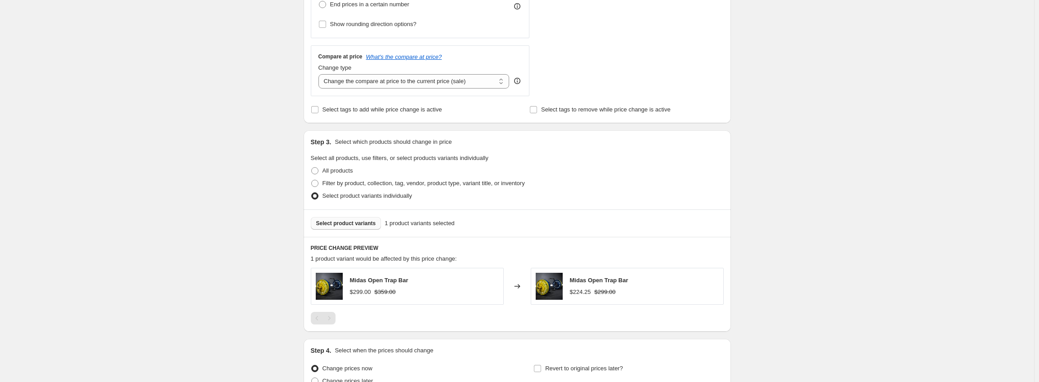
scroll to position [379, 0]
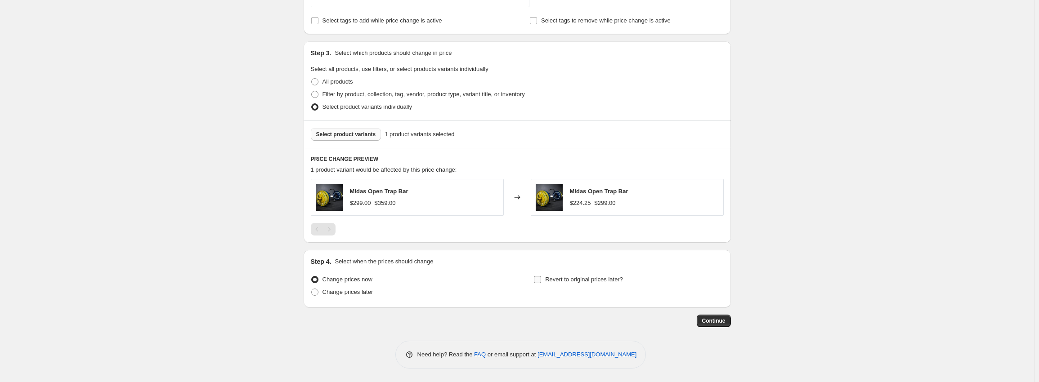
click at [574, 284] on label "Revert to original prices later?" at bounding box center [578, 279] width 90 height 13
click at [541, 283] on input "Revert to original prices later?" at bounding box center [537, 279] width 7 height 7
checkbox input "true"
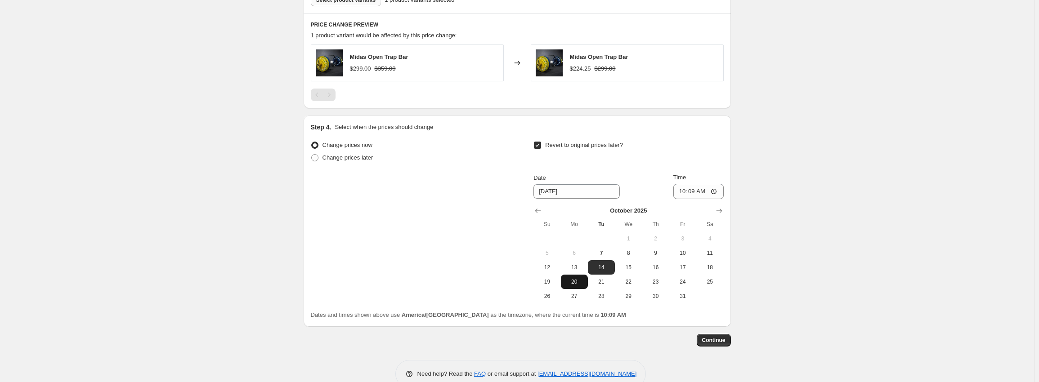
scroll to position [533, 0]
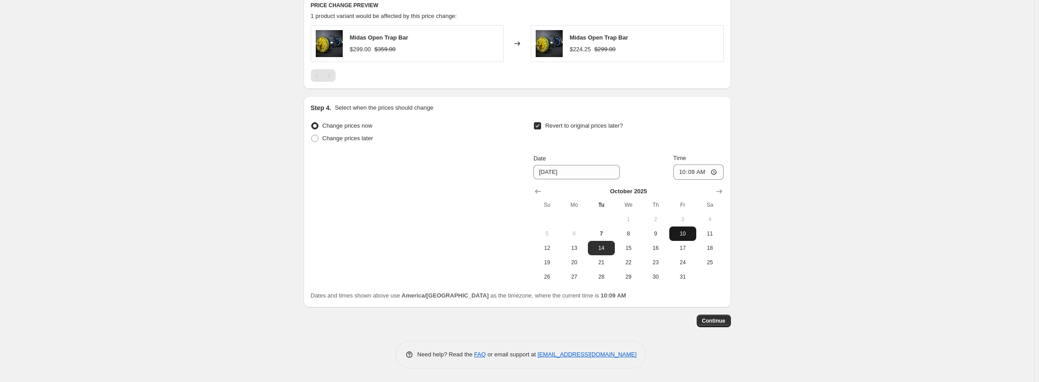
click at [685, 230] on span "10" at bounding box center [683, 233] width 20 height 7
type input "[DATE]"
click at [687, 175] on input "10:09" at bounding box center [698, 172] width 50 height 15
type input "05:00"
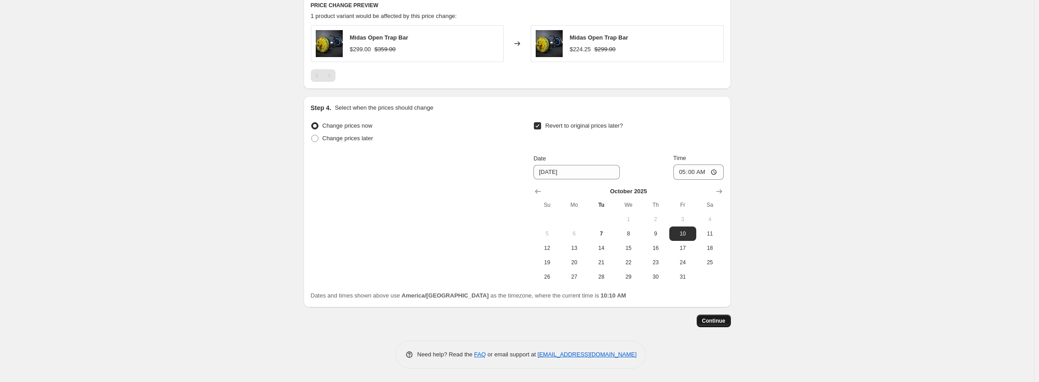
click at [720, 326] on button "Continue" at bounding box center [714, 321] width 34 height 13
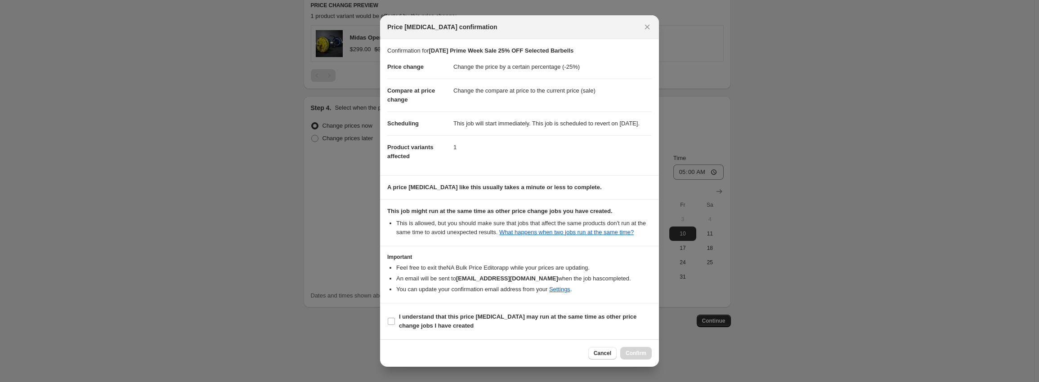
scroll to position [5, 0]
click at [521, 328] on span "I understand that this price [MEDICAL_DATA] may run at the same time as other p…" at bounding box center [525, 322] width 253 height 18
click at [395, 325] on input "I understand that this price [MEDICAL_DATA] may run at the same time as other p…" at bounding box center [391, 321] width 7 height 7
checkbox input "true"
click at [636, 356] on span "Confirm" at bounding box center [636, 353] width 21 height 7
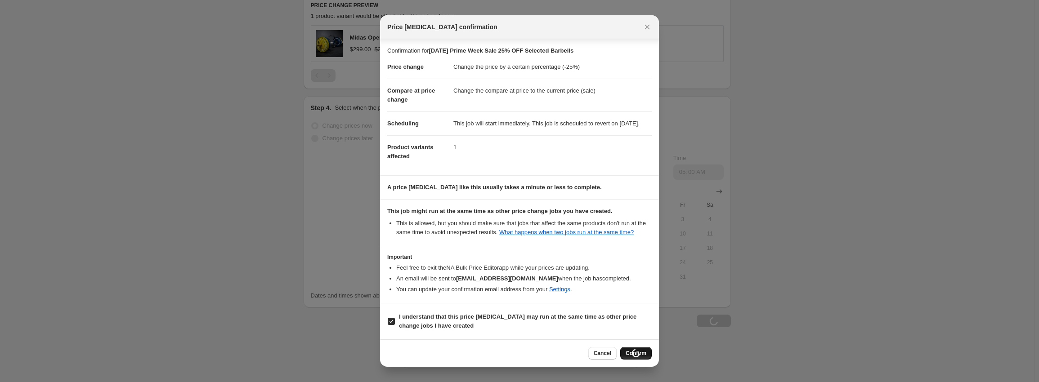
type input "[DATE] Prime Week Sale 25% OFF Selected Barbells"
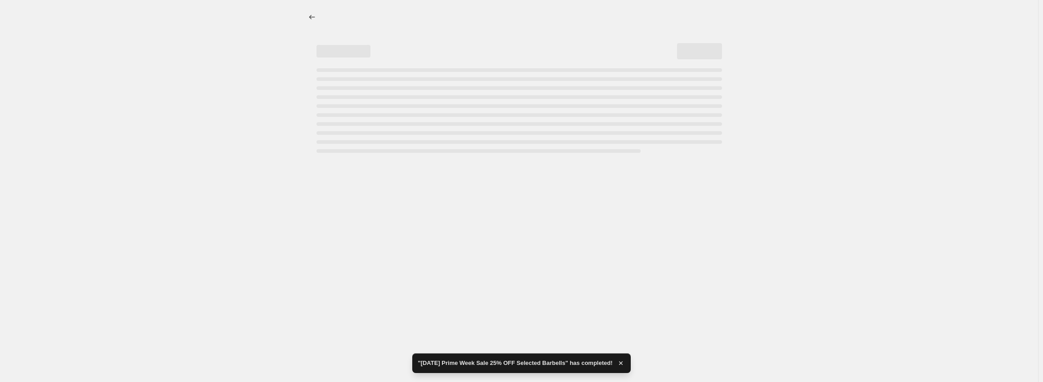
select select "percentage"
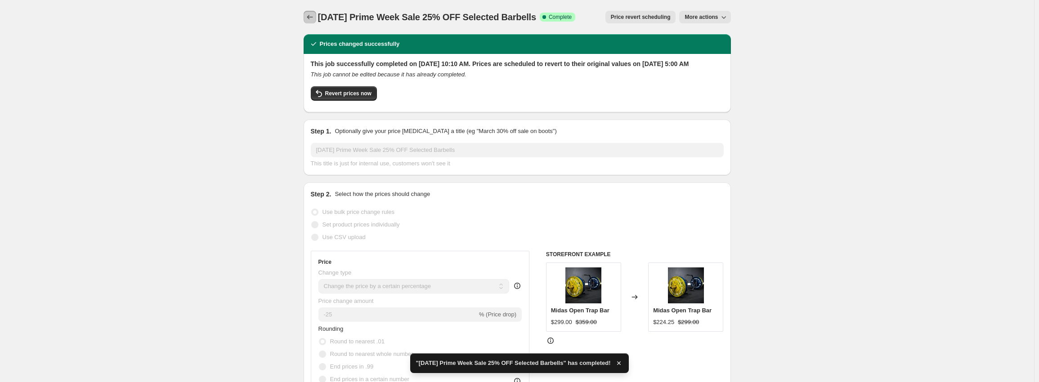
click at [312, 19] on icon "Price change jobs" at bounding box center [309, 17] width 9 height 9
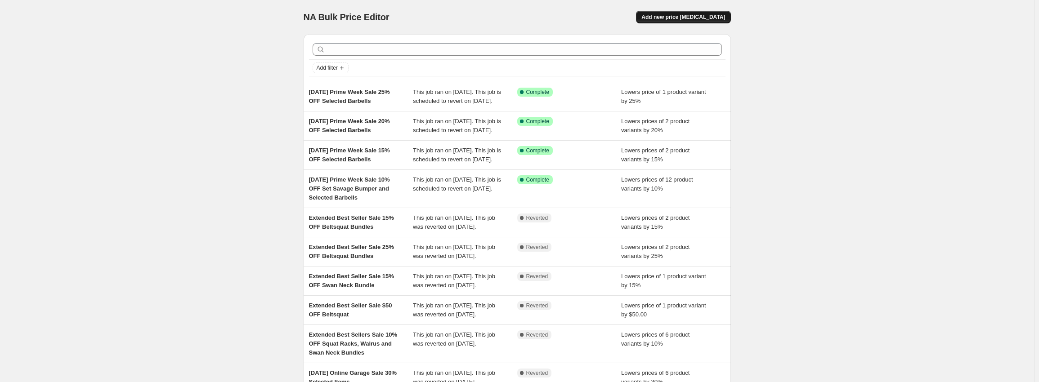
click at [690, 19] on span "Add new price [MEDICAL_DATA]" at bounding box center [683, 16] width 84 height 7
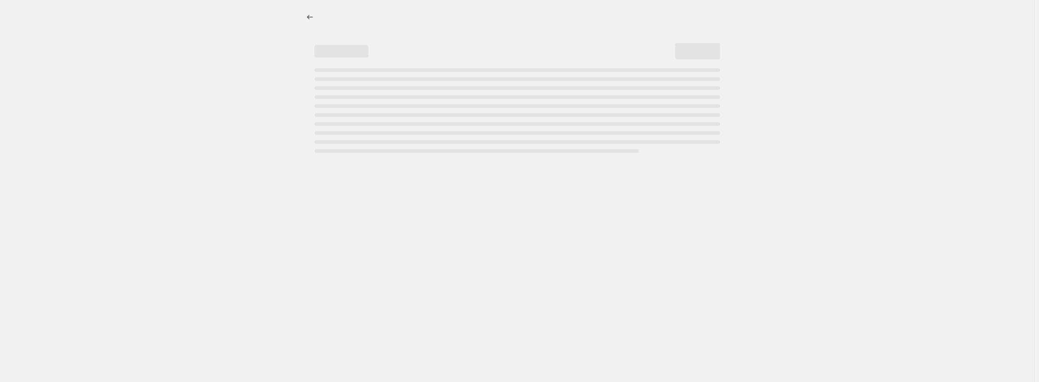
select select "percentage"
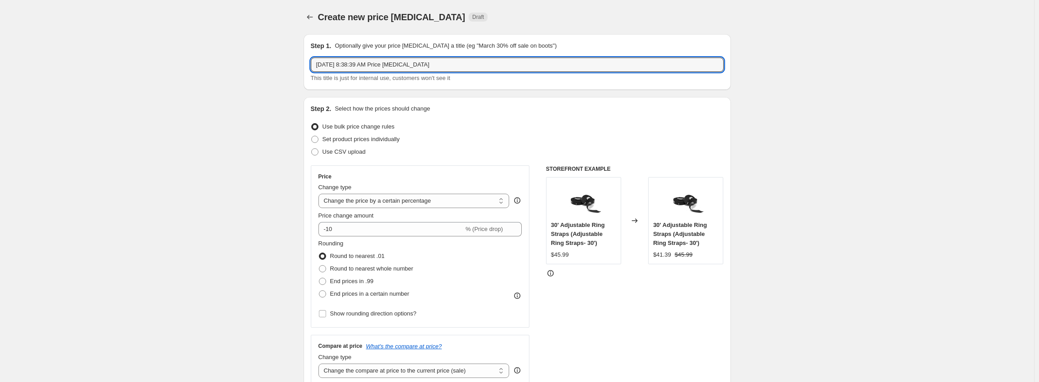
drag, startPoint x: 446, startPoint y: 65, endPoint x: 243, endPoint y: 45, distance: 204.2
paste input "Prime Week Sale 10% OFF Set Savage Bumper and Selected Barbells"
drag, startPoint x: 555, startPoint y: 62, endPoint x: 93, endPoint y: 38, distance: 463.0
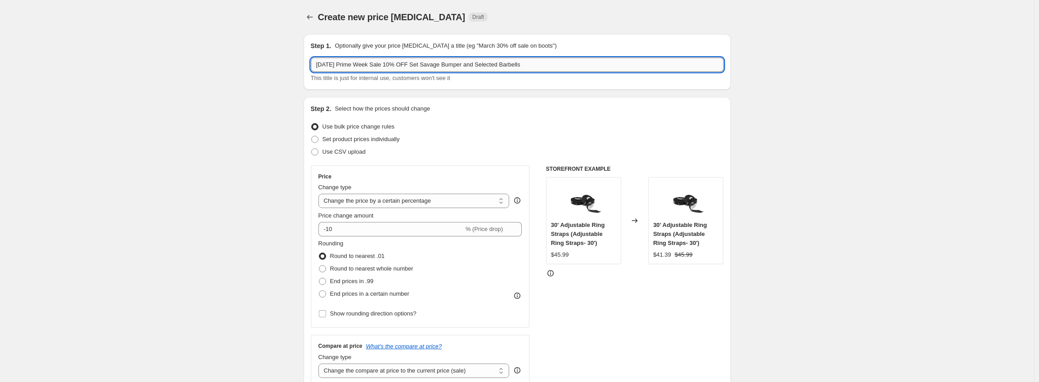
click at [397, 65] on input "[DATE] Prime Week Sale 10% OFF Set Savage Bumper and Selected Barbells" at bounding box center [517, 65] width 413 height 14
type input "[DATE] Prime Week Sale 30% OFF Set Savage Bumper and Selected Barbells"
click at [330, 229] on input "-10" at bounding box center [390, 229] width 145 height 14
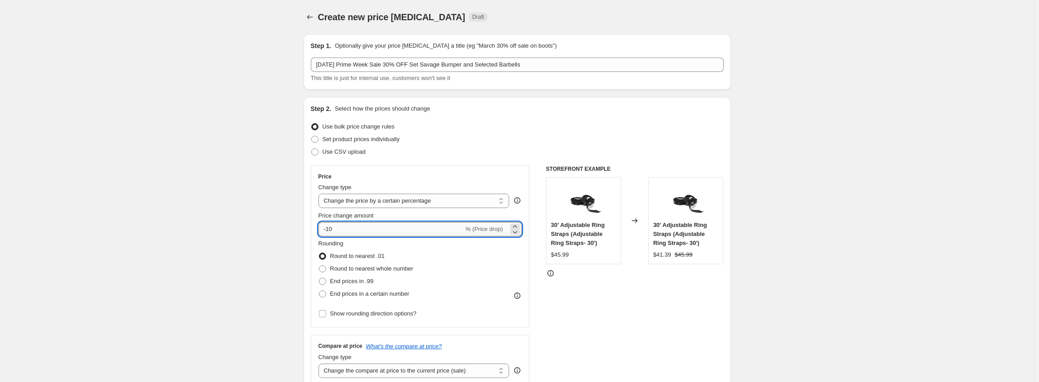
click at [332, 229] on input "-10" at bounding box center [390, 229] width 145 height 14
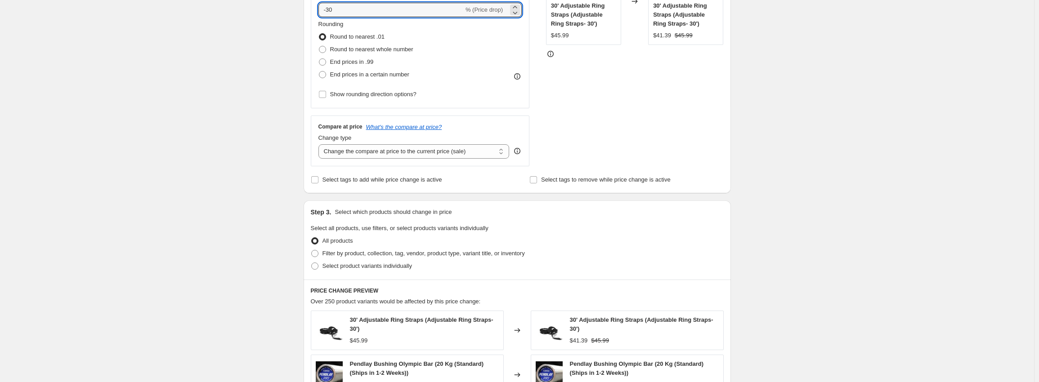
scroll to position [270, 0]
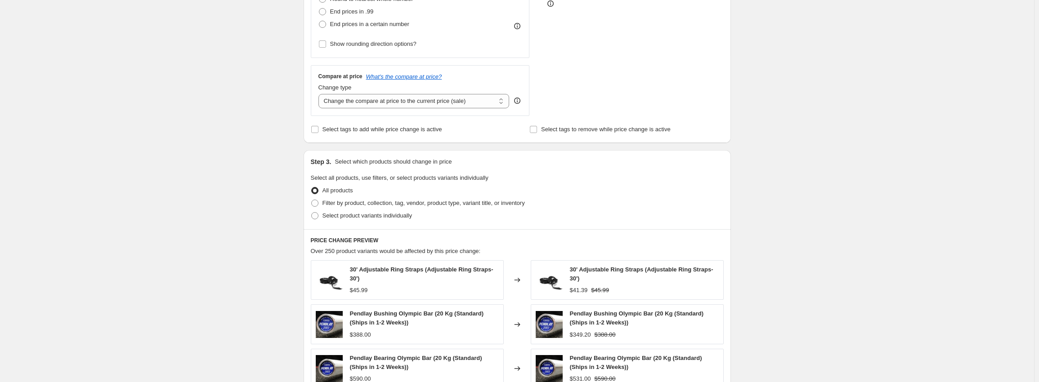
type input "-30"
click at [357, 224] on div "Step 3. Select which products should change in price Select all products, use f…" at bounding box center [517, 189] width 427 height 79
click at [362, 220] on span "Select product variants individually" at bounding box center [367, 215] width 90 height 9
click at [312, 213] on input "Select product variants individually" at bounding box center [311, 212] width 0 height 0
radio input "true"
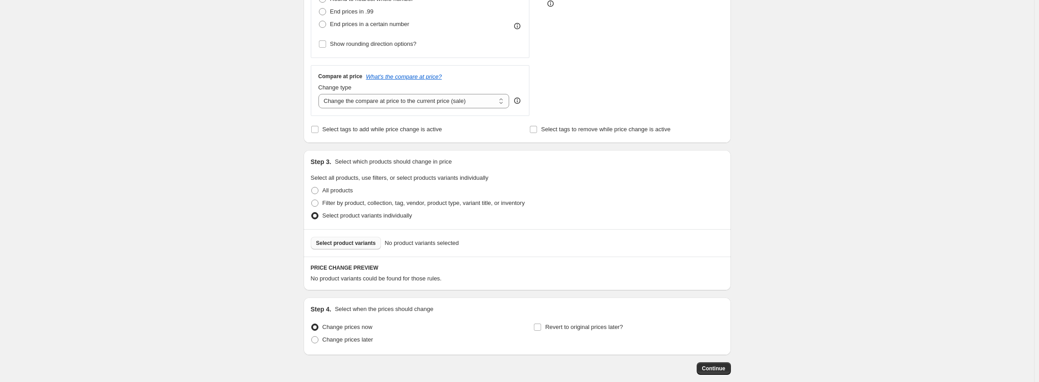
click at [348, 238] on button "Select product variants" at bounding box center [346, 243] width 71 height 13
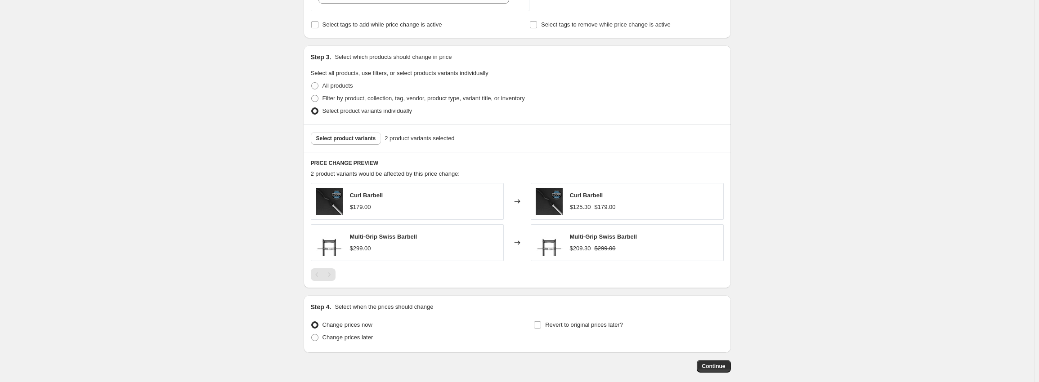
scroll to position [376, 0]
click at [563, 326] on span "Revert to original prices later?" at bounding box center [584, 324] width 78 height 7
click at [541, 326] on input "Revert to original prices later?" at bounding box center [537, 324] width 7 height 7
checkbox input "true"
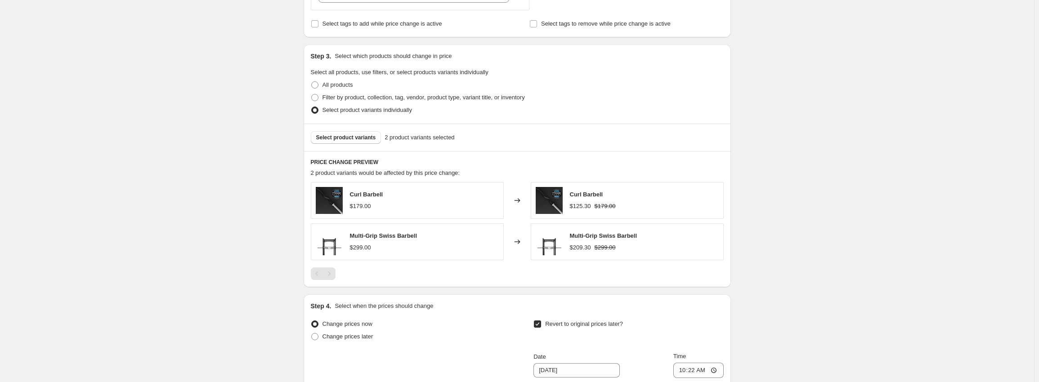
scroll to position [574, 0]
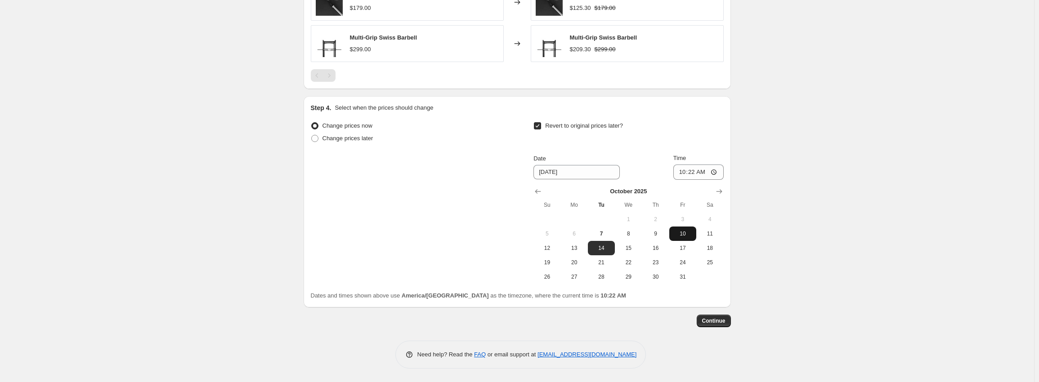
click at [682, 232] on span "10" at bounding box center [683, 233] width 20 height 7
type input "[DATE]"
click at [685, 173] on input "10:22" at bounding box center [698, 172] width 50 height 15
type input "05:00"
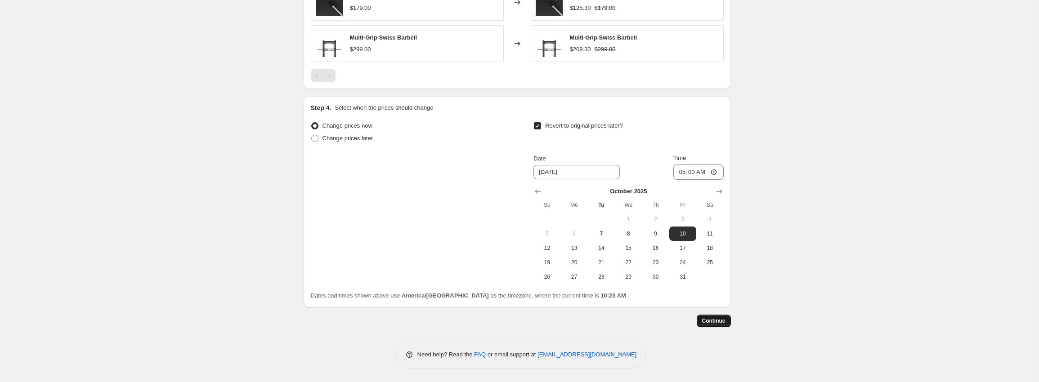
click at [716, 318] on span "Continue" at bounding box center [713, 321] width 23 height 7
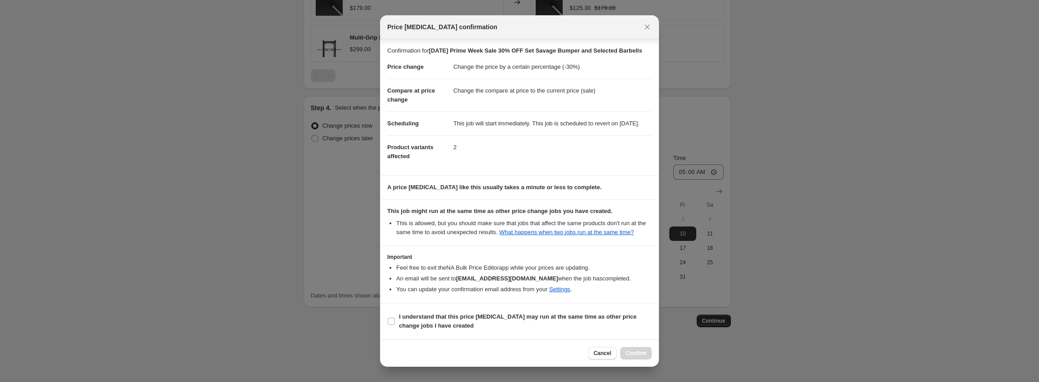
scroll to position [14, 0]
click at [462, 319] on b "I understand that this price [MEDICAL_DATA] may run at the same time as other p…" at bounding box center [517, 321] width 237 height 16
click at [395, 319] on input "I understand that this price [MEDICAL_DATA] may run at the same time as other p…" at bounding box center [391, 321] width 7 height 7
checkbox input "true"
click at [643, 350] on button "Confirm" at bounding box center [635, 353] width 31 height 13
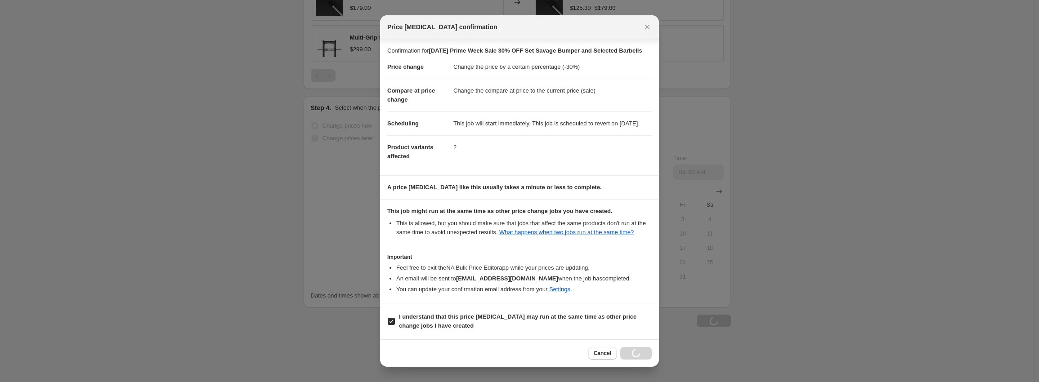
type input "[DATE] Prime Week Sale 30% OFF Set Savage Bumper and Selected Barbells"
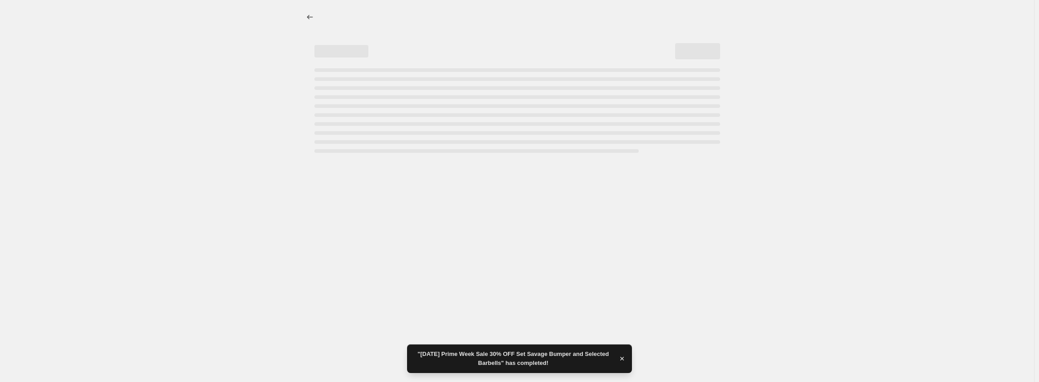
select select "percentage"
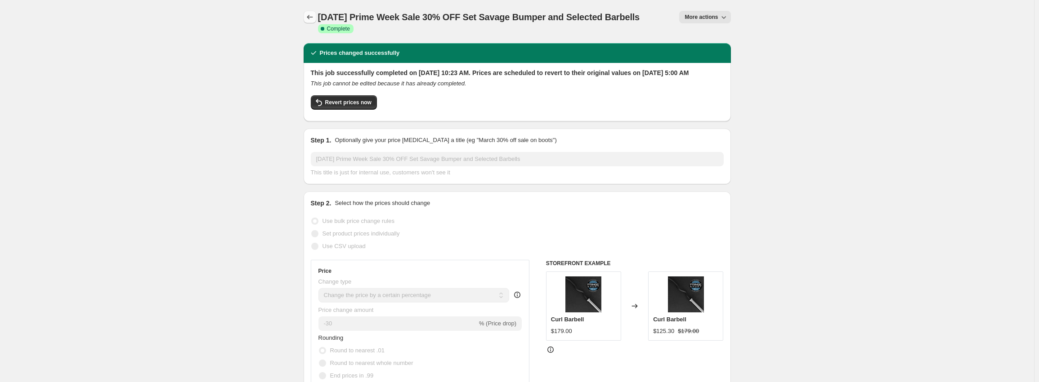
click at [312, 18] on icon "Price change jobs" at bounding box center [309, 17] width 9 height 9
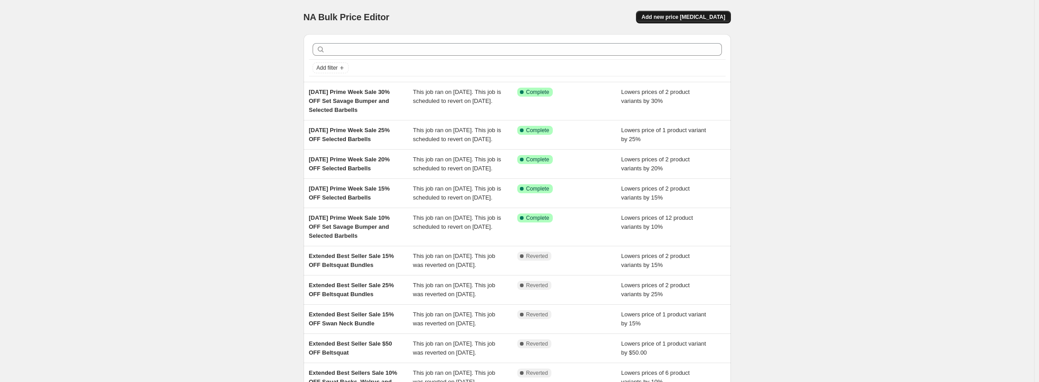
click at [689, 14] on span "Add new price [MEDICAL_DATA]" at bounding box center [683, 16] width 84 height 7
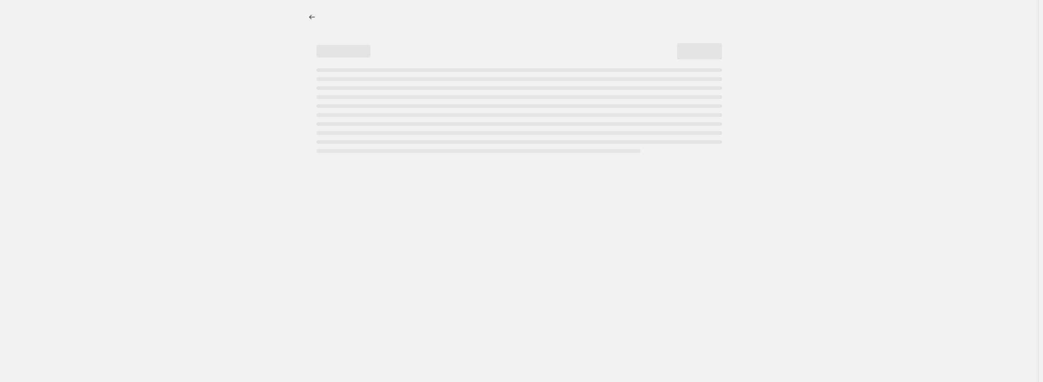
select select "percentage"
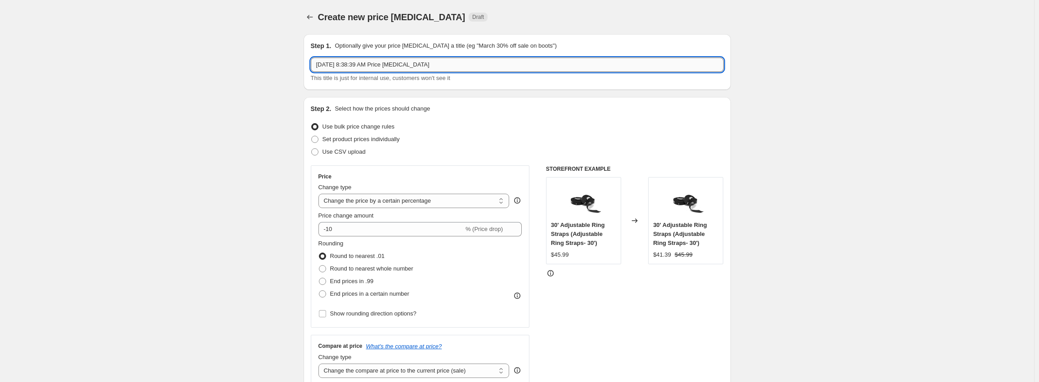
click at [438, 61] on input "[DATE] 8:38:39 AM Price [MEDICAL_DATA]" at bounding box center [517, 65] width 413 height 14
drag, startPoint x: 440, startPoint y: 67, endPoint x: 239, endPoint y: 51, distance: 201.7
paste input "Prime Week Sale 10% OFF Set Savage Bumper and Selected Barbells"
drag, startPoint x: 394, startPoint y: 66, endPoint x: 479, endPoint y: 67, distance: 85.5
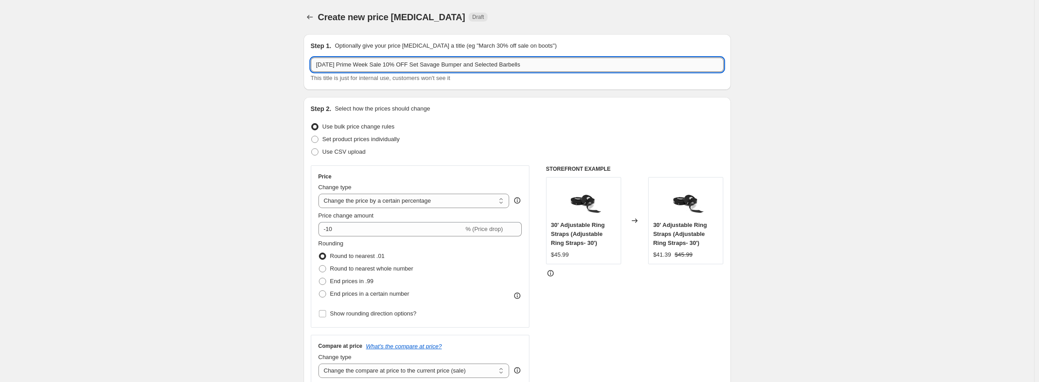
click at [479, 67] on input "[DATE] Prime Week Sale 10% OFF Set Savage Bumper and Selected Barbells" at bounding box center [517, 65] width 413 height 14
type input "[DATE] Prime Week Sale 45% OFF Selected Barbells"
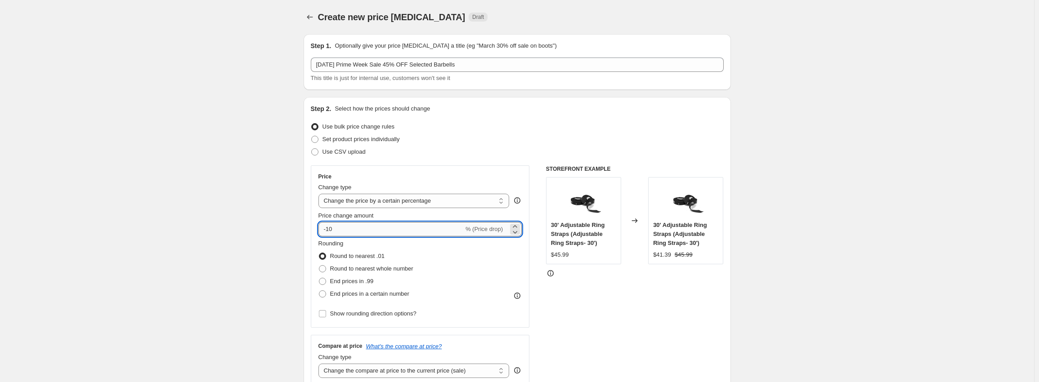
click at [361, 230] on input "-10" at bounding box center [390, 229] width 145 height 14
type input "-1"
type input "-45"
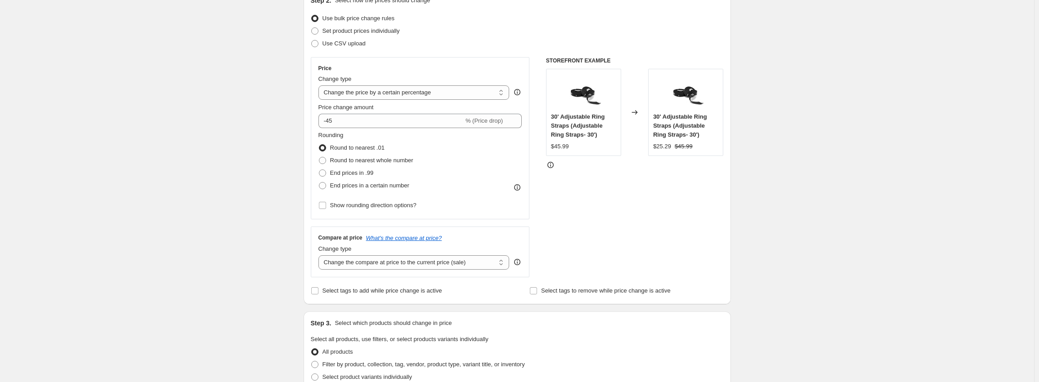
scroll to position [270, 0]
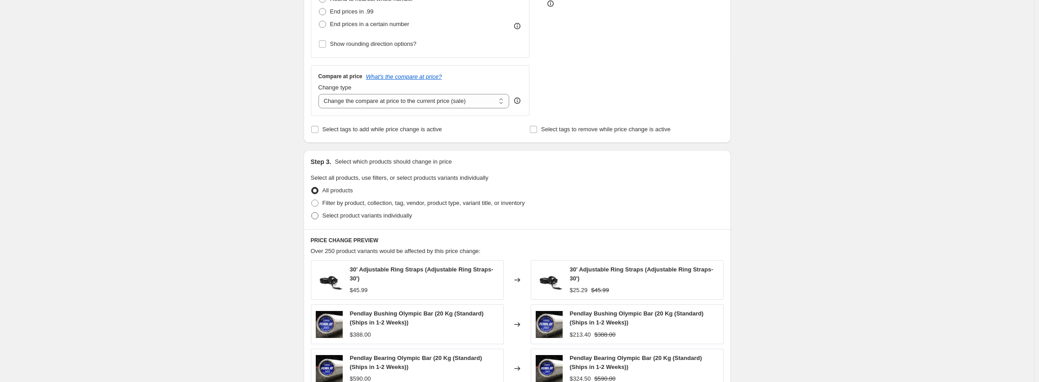
click at [343, 216] on span "Select product variants individually" at bounding box center [367, 215] width 90 height 7
click at [312, 213] on input "Select product variants individually" at bounding box center [311, 212] width 0 height 0
radio input "true"
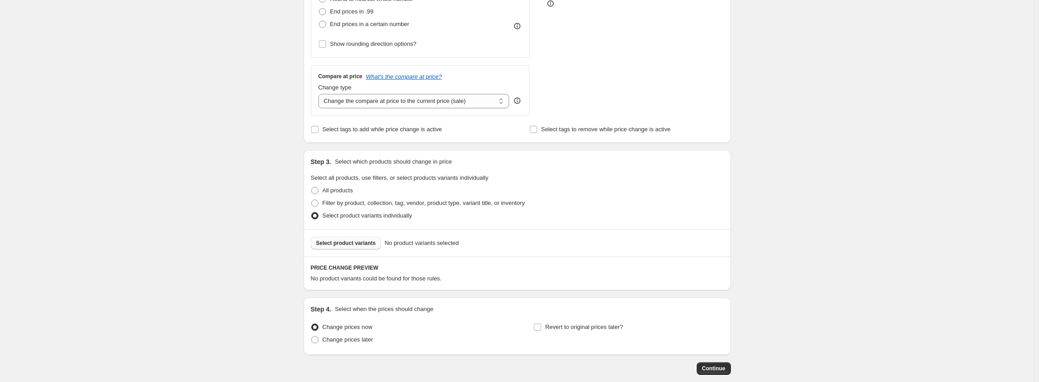
click at [361, 241] on span "Select product variants" at bounding box center [346, 243] width 60 height 7
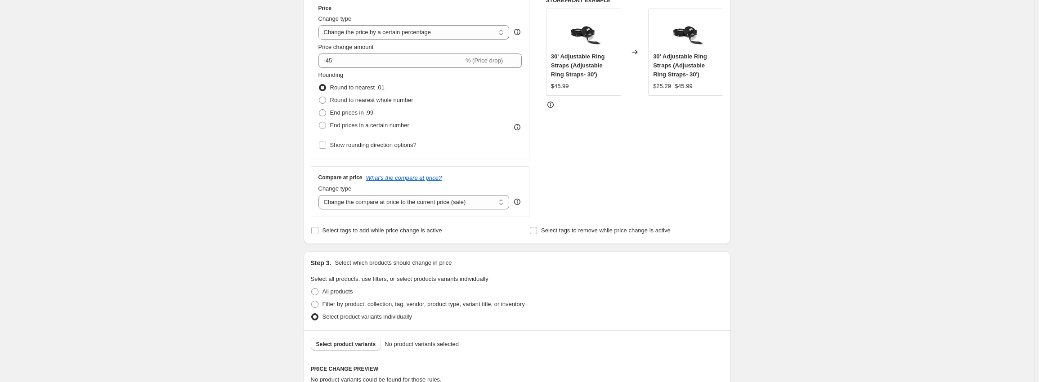
scroll to position [0, 0]
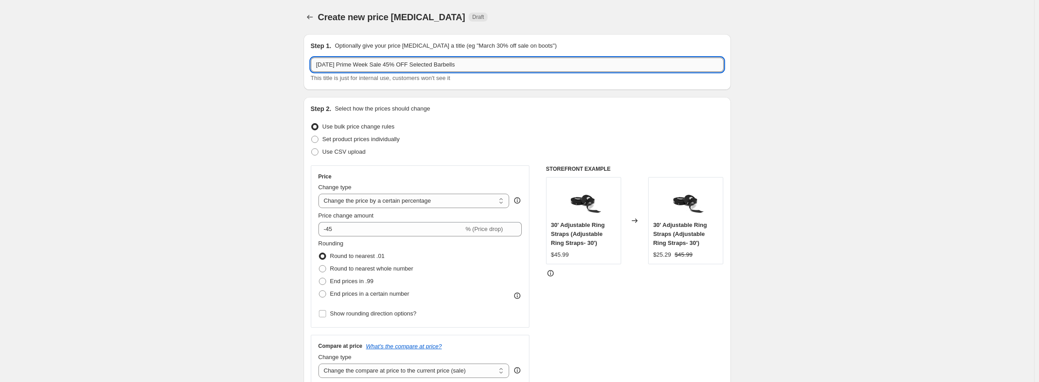
click at [396, 64] on input "[DATE] Prime Week Sale 45% OFF Selected Barbells" at bounding box center [517, 65] width 413 height 14
type input "[DATE] Prime Week Sale 5% OFF Selected Barbells"
click at [793, 137] on div "Create new price [MEDICAL_DATA]. This page is ready Create new price [MEDICAL_D…" at bounding box center [517, 350] width 1034 height 700
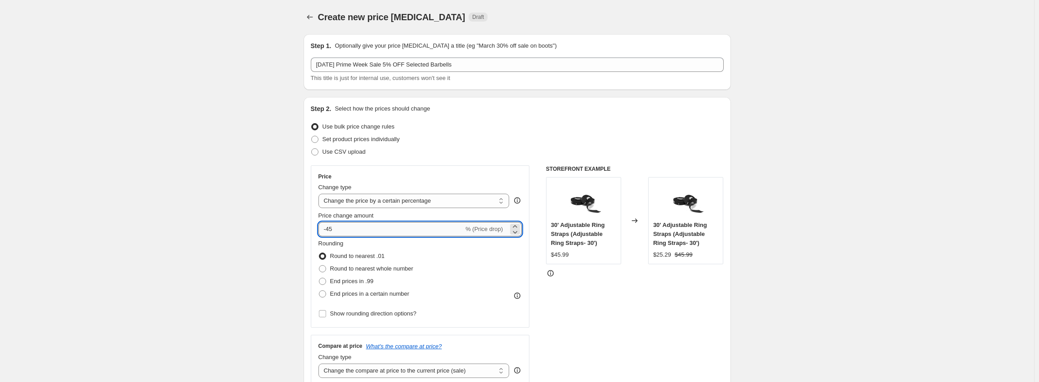
click at [330, 226] on input "-45" at bounding box center [390, 229] width 145 height 14
click at [331, 228] on input "-45" at bounding box center [390, 229] width 145 height 14
type input "-5"
click at [757, 230] on div "Create new price [MEDICAL_DATA]. This page is ready Create new price [MEDICAL_D…" at bounding box center [517, 350] width 1034 height 700
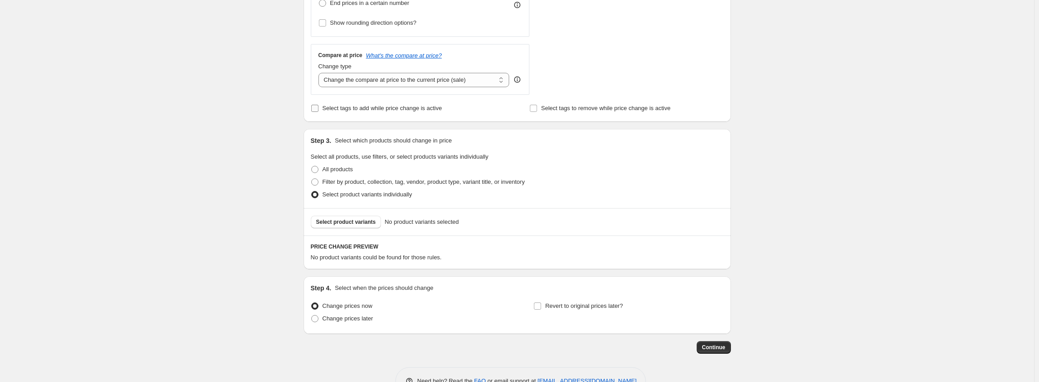
scroll to position [318, 0]
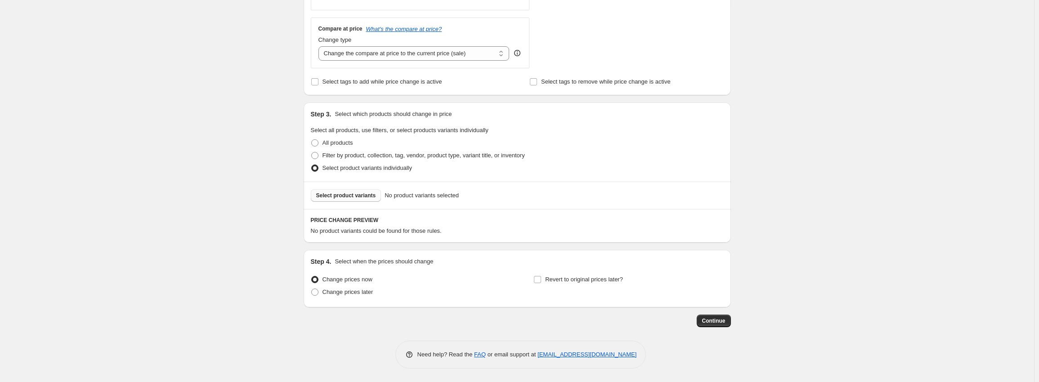
click at [365, 195] on span "Select product variants" at bounding box center [346, 195] width 60 height 7
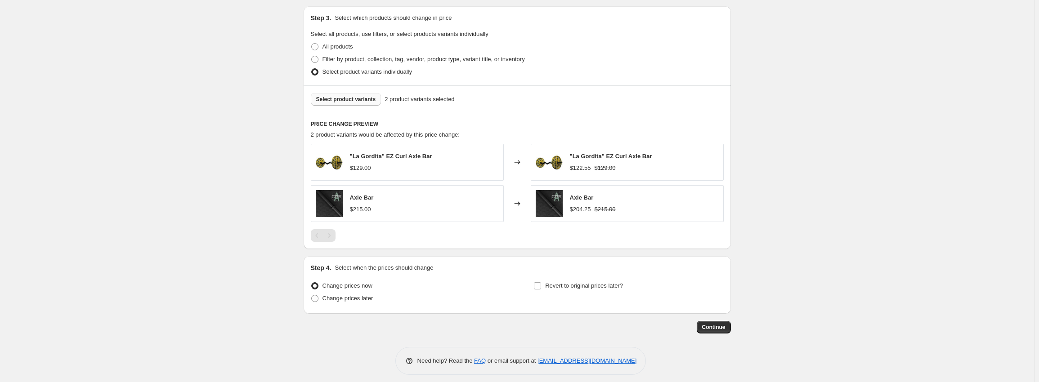
scroll to position [421, 0]
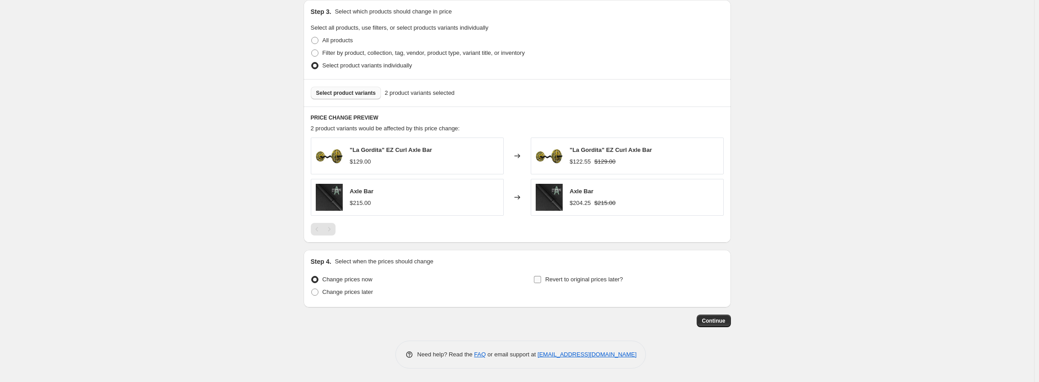
click at [575, 277] on span "Revert to original prices later?" at bounding box center [584, 279] width 78 height 7
click at [541, 277] on input "Revert to original prices later?" at bounding box center [537, 279] width 7 height 7
checkbox input "true"
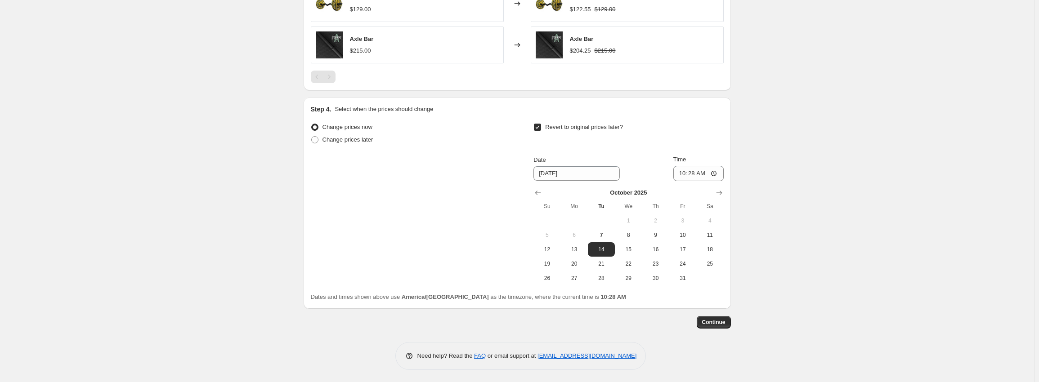
scroll to position [574, 0]
click at [685, 236] on span "10" at bounding box center [683, 233] width 20 height 7
type input "[DATE]"
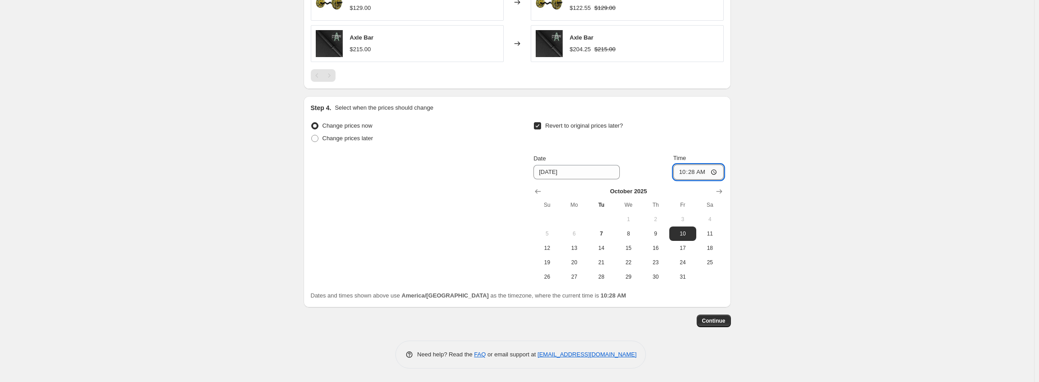
click at [682, 175] on input "10:28" at bounding box center [698, 172] width 50 height 15
type input "05:00"
drag, startPoint x: 842, startPoint y: 161, endPoint x: 846, endPoint y: 166, distance: 5.8
click at [727, 326] on button "Continue" at bounding box center [714, 321] width 34 height 13
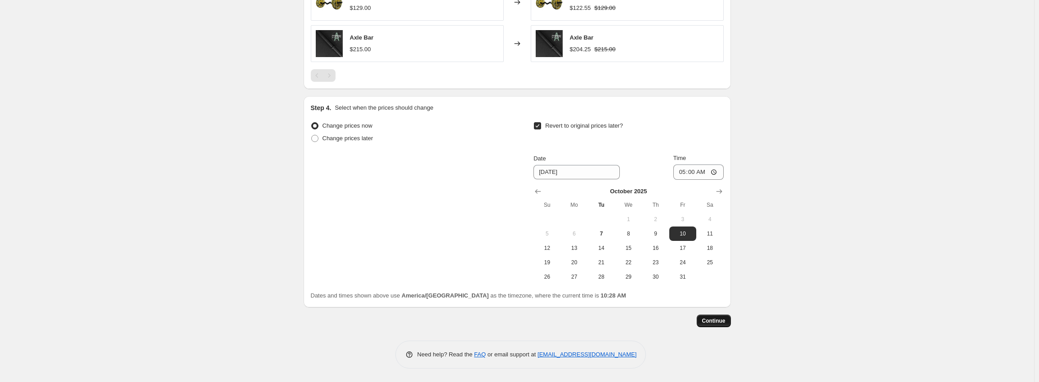
scroll to position [0, 0]
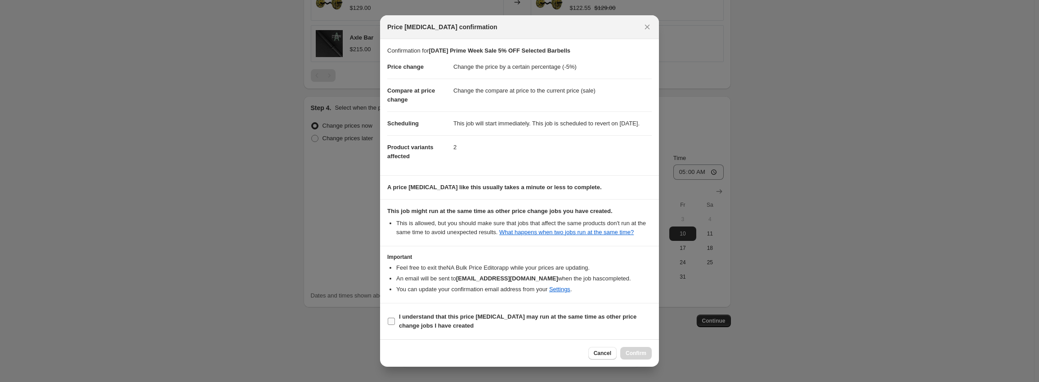
click at [439, 329] on b "I understand that this price [MEDICAL_DATA] may run at the same time as other p…" at bounding box center [517, 321] width 237 height 16
click at [395, 325] on input "I understand that this price [MEDICAL_DATA] may run at the same time as other p…" at bounding box center [391, 321] width 7 height 7
checkbox input "true"
click at [646, 358] on button "Confirm" at bounding box center [635, 353] width 31 height 13
type input "[DATE] Prime Week Sale 5% OFF Selected Barbells"
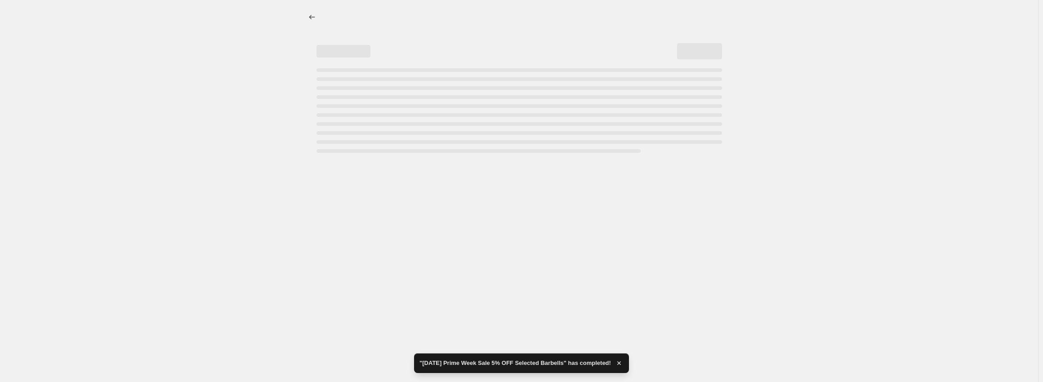
select select "percentage"
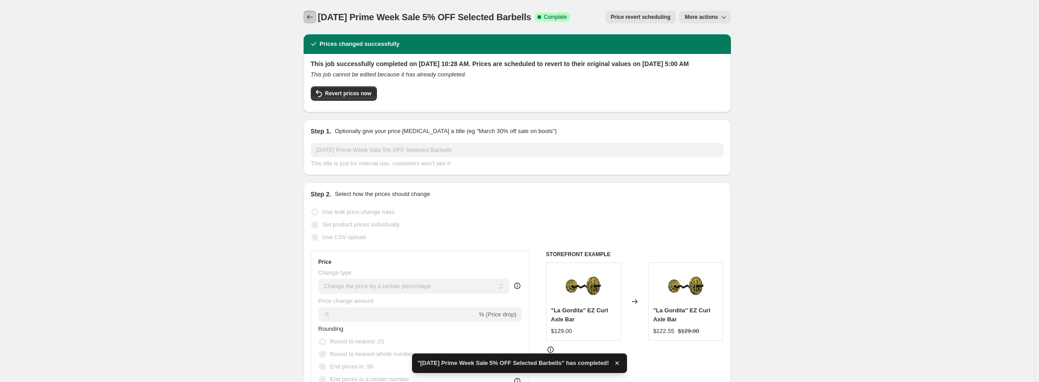
click at [314, 22] on button "Price change jobs" at bounding box center [310, 17] width 13 height 13
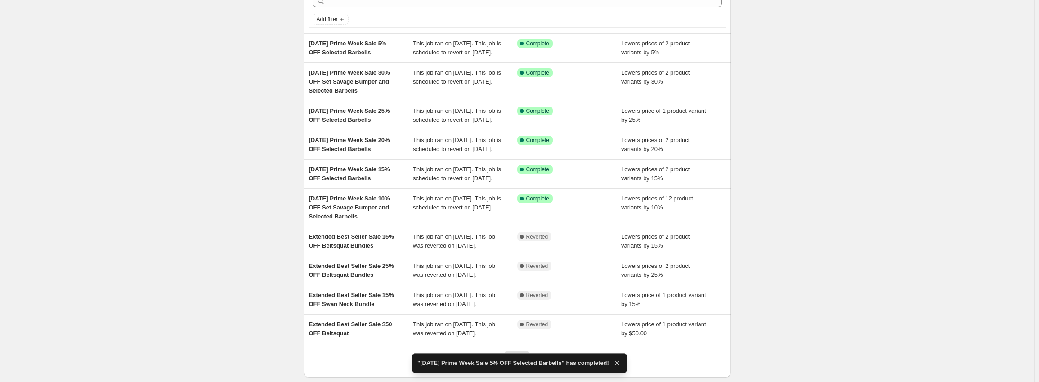
scroll to position [45, 0]
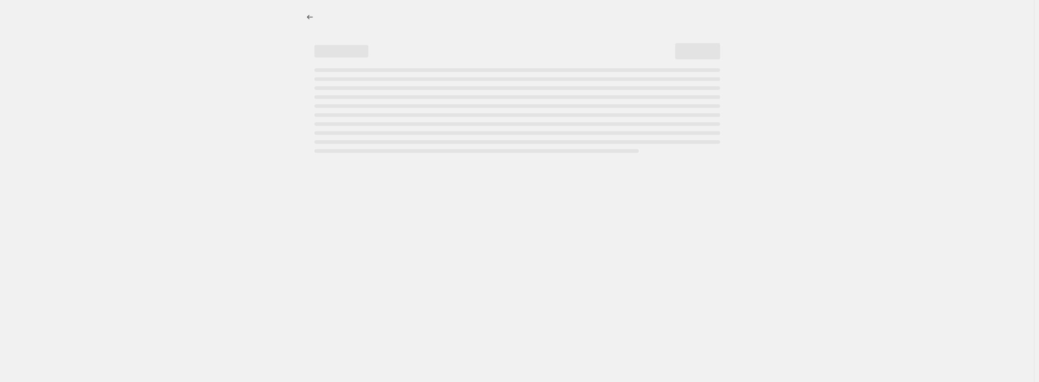
select select "percentage"
